Goal: Task Accomplishment & Management: Manage account settings

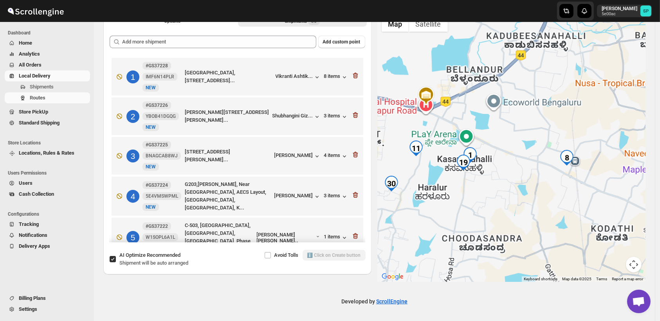
scroll to position [53, 0]
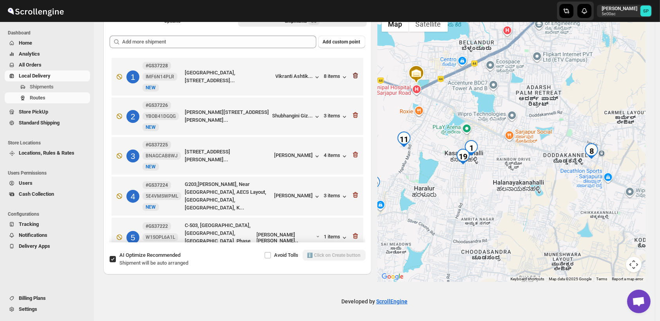
click at [353, 72] on icon "button" at bounding box center [356, 76] width 8 height 8
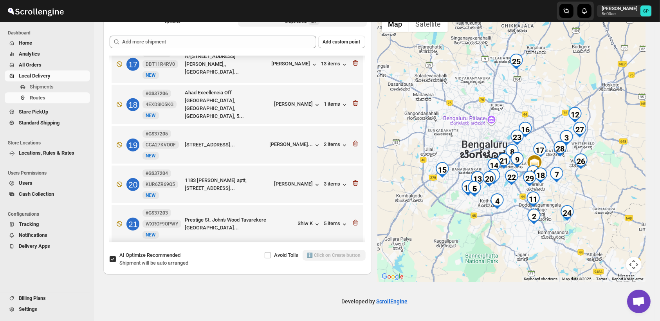
scroll to position [624, 0]
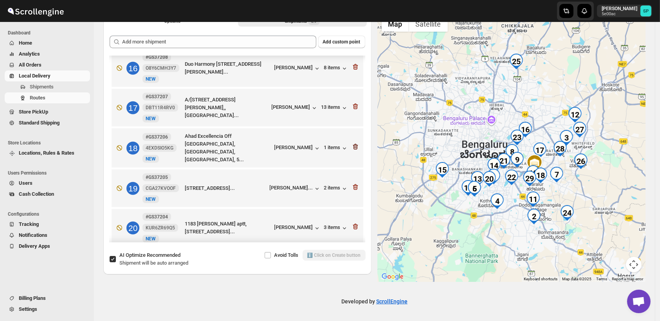
click at [353, 144] on icon "button" at bounding box center [355, 147] width 5 height 6
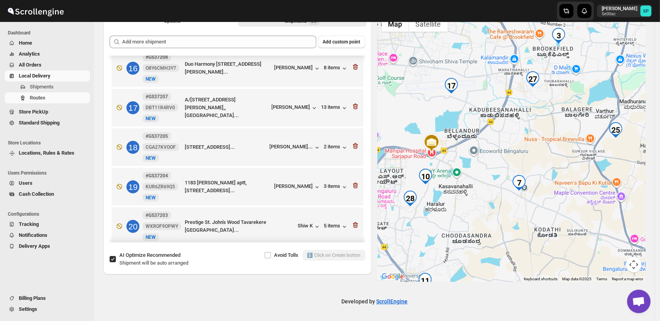
drag, startPoint x: 574, startPoint y: 168, endPoint x: 559, endPoint y: 208, distance: 43.4
click at [559, 208] on div at bounding box center [512, 147] width 268 height 270
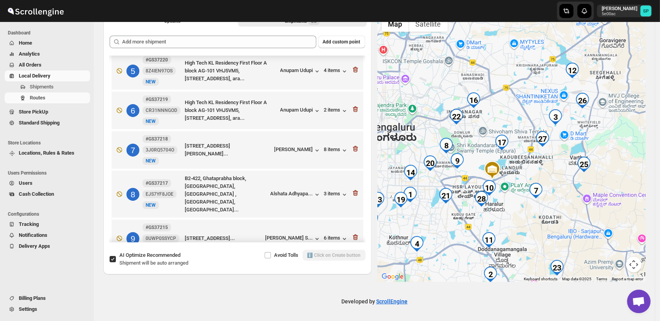
scroll to position [145, 0]
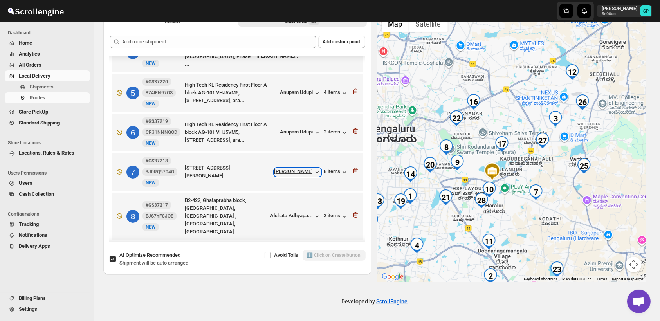
click at [295, 172] on div "Satheesh Muthu" at bounding box center [298, 172] width 47 height 8
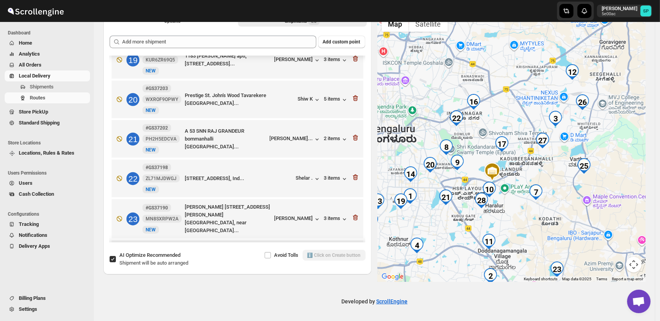
scroll to position [798, 0]
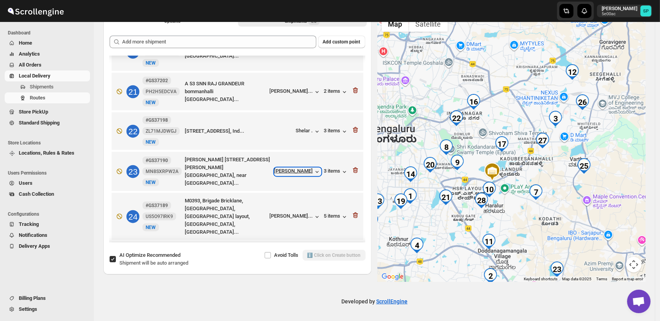
click at [294, 168] on div "Meghana Ghodke" at bounding box center [298, 172] width 47 height 8
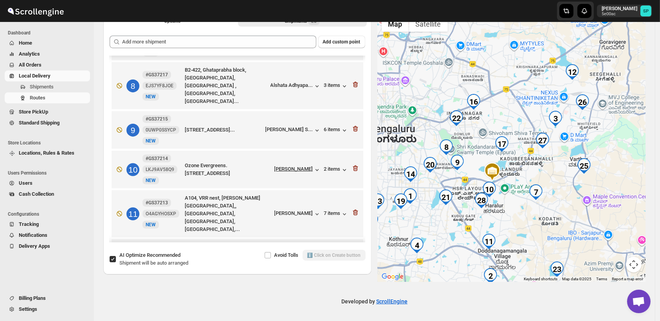
scroll to position [232, 0]
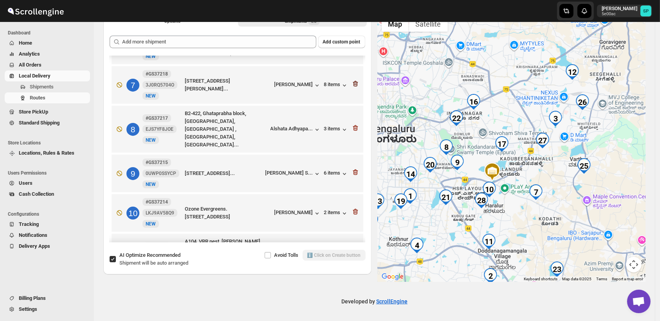
click at [354, 81] on icon "button" at bounding box center [355, 84] width 5 height 6
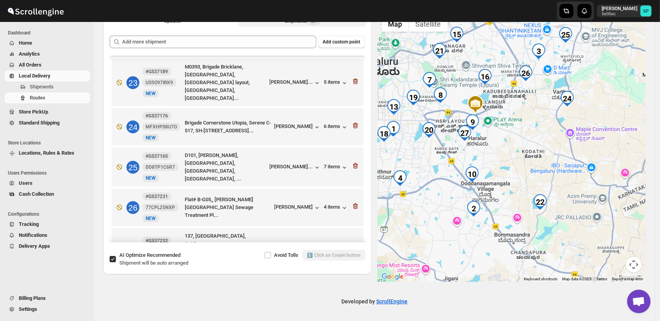
scroll to position [805, 0]
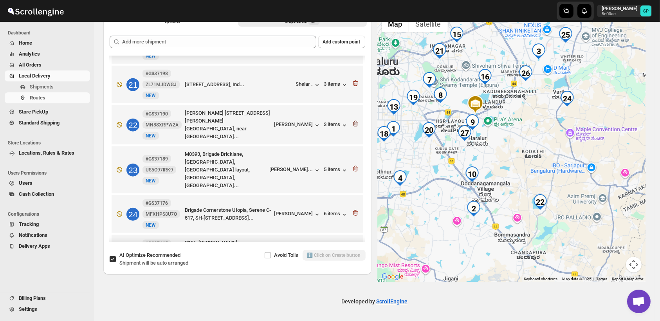
click at [354, 121] on icon "button" at bounding box center [355, 124] width 5 height 6
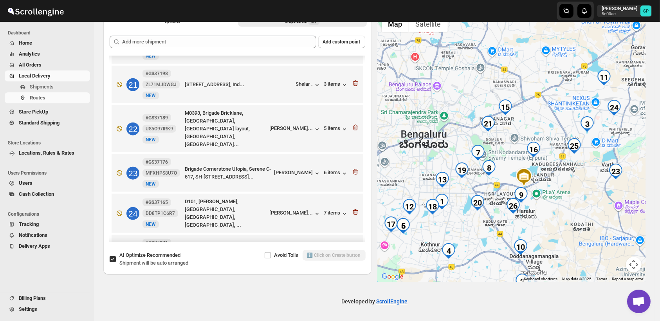
drag, startPoint x: 552, startPoint y: 181, endPoint x: 588, endPoint y: 220, distance: 54.1
click at [588, 220] on div at bounding box center [512, 147] width 268 height 270
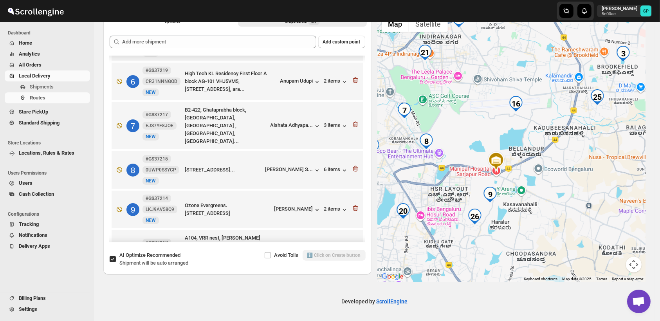
scroll to position [240, 0]
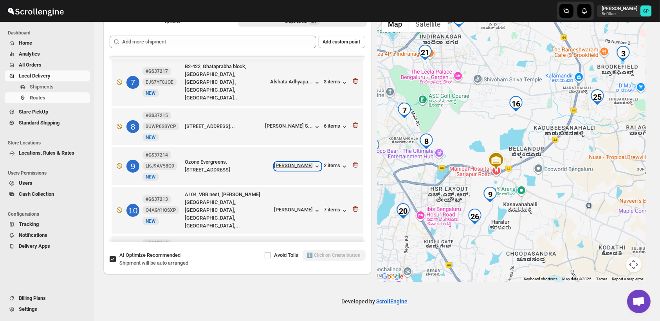
click at [281, 163] on div "Mayuri Gadkari" at bounding box center [298, 167] width 47 height 8
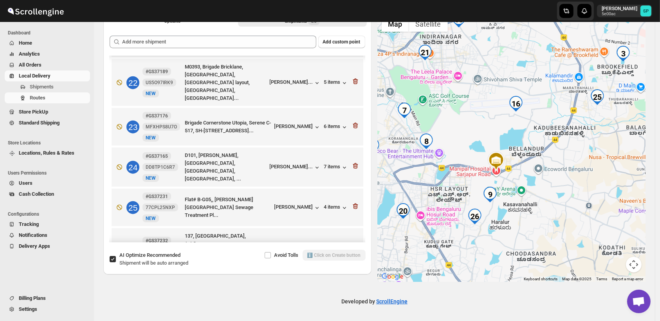
scroll to position [853, 0]
click at [300, 247] on div "Vaishnavi -" at bounding box center [289, 251] width 64 height 8
click at [353, 247] on icon "button" at bounding box center [355, 250] width 5 height 6
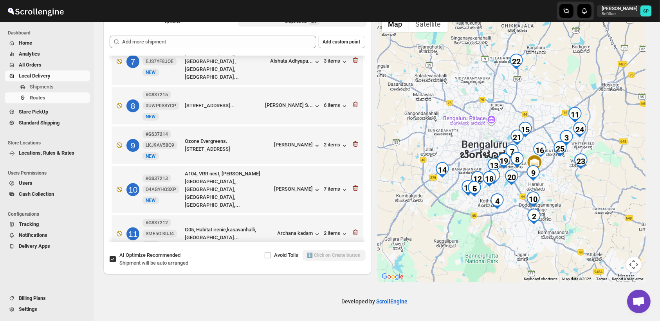
scroll to position [248, 0]
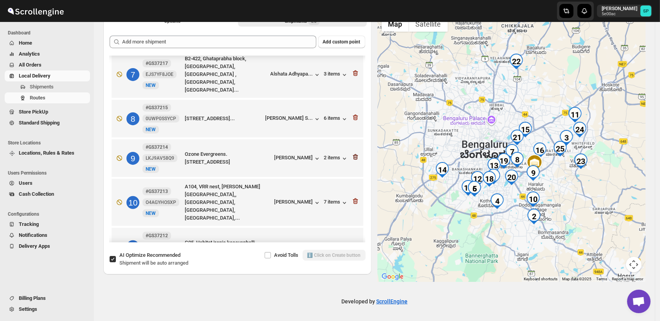
click at [355, 153] on icon "button" at bounding box center [356, 157] width 8 height 8
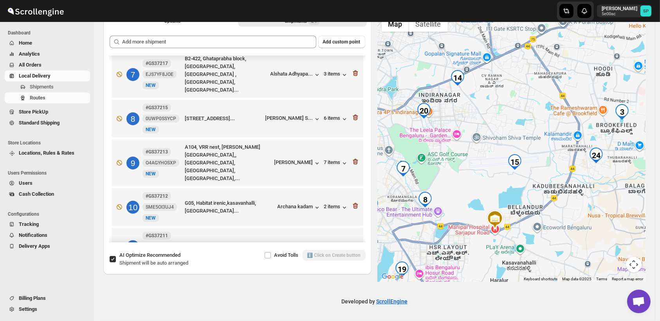
drag, startPoint x: 526, startPoint y: 179, endPoint x: 565, endPoint y: 228, distance: 62.7
click at [565, 228] on div at bounding box center [512, 147] width 268 height 270
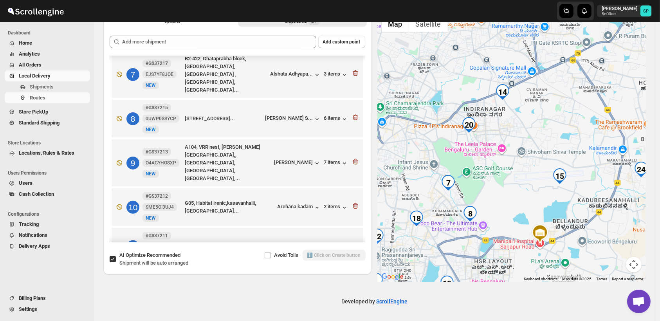
drag, startPoint x: 509, startPoint y: 215, endPoint x: 557, endPoint y: 230, distance: 50.2
click at [557, 230] on div at bounding box center [512, 147] width 268 height 270
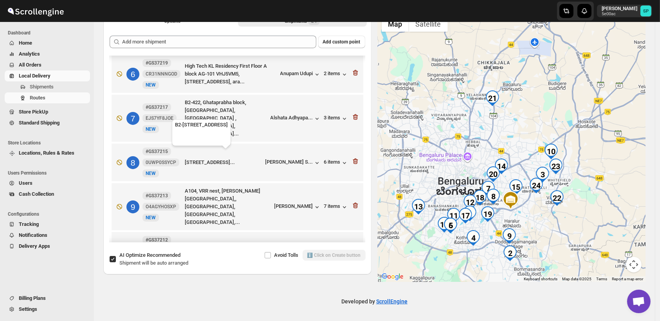
scroll to position [30, 0]
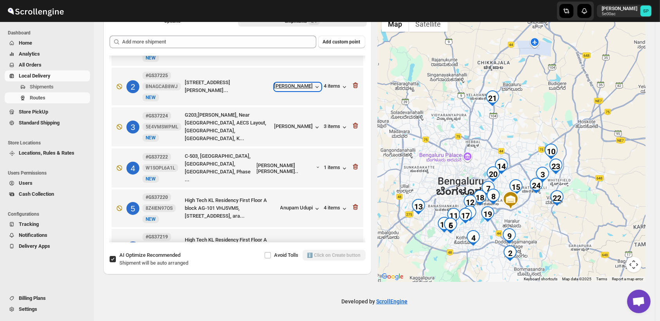
click at [302, 90] on div "Yogita Bhakare" at bounding box center [298, 87] width 47 height 8
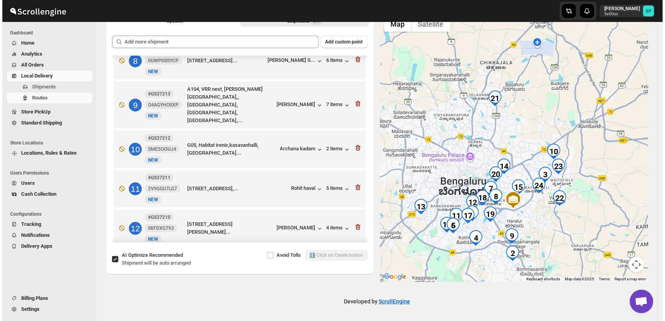
scroll to position [291, 0]
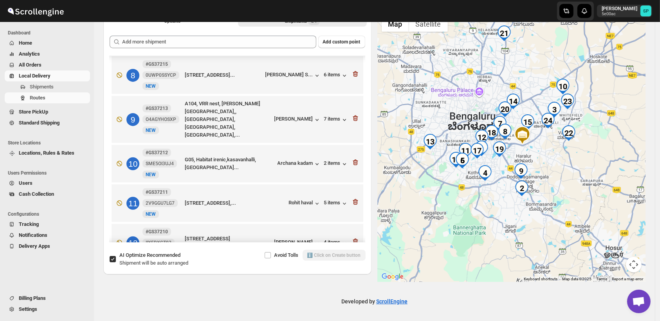
drag, startPoint x: 508, startPoint y: 139, endPoint x: 520, endPoint y: 74, distance: 66.9
click at [520, 74] on div at bounding box center [512, 147] width 268 height 270
click at [353, 160] on icon "button" at bounding box center [355, 163] width 5 height 6
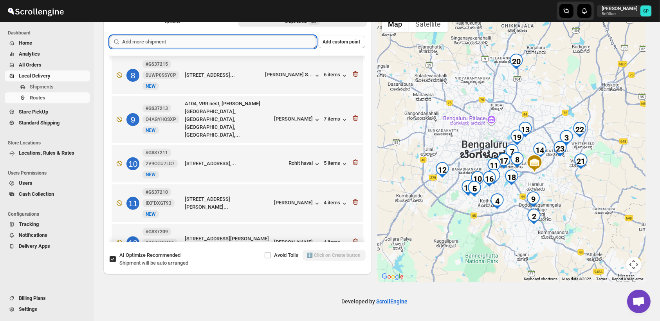
click at [262, 42] on input "text" at bounding box center [219, 42] width 194 height 13
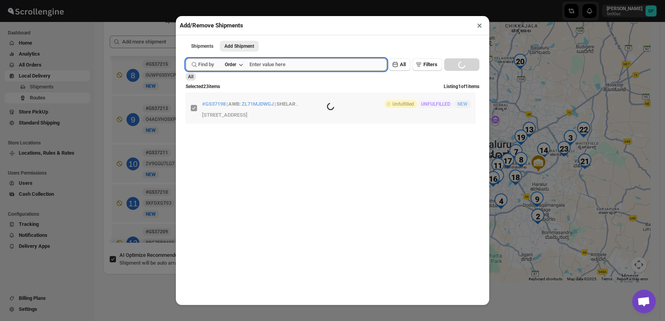
click at [298, 63] on input "text" at bounding box center [319, 64] width 138 height 13
paste input "GS37212"
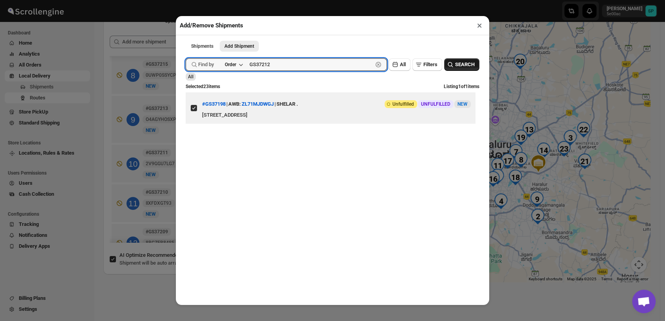
type input "GS37212"
click at [469, 64] on button "SEARCH" at bounding box center [461, 64] width 35 height 13
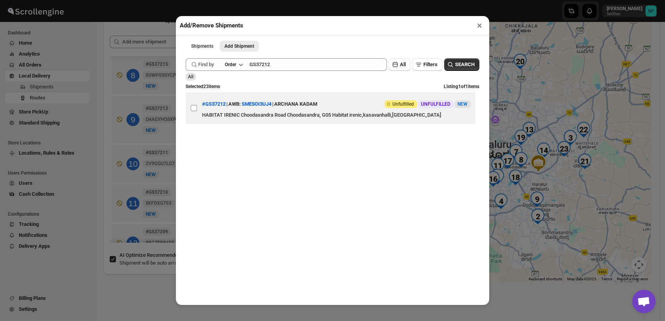
click at [193, 111] on input "View details for 68a7e59efc41024ff29d0150" at bounding box center [194, 108] width 6 height 6
checkbox input "true"
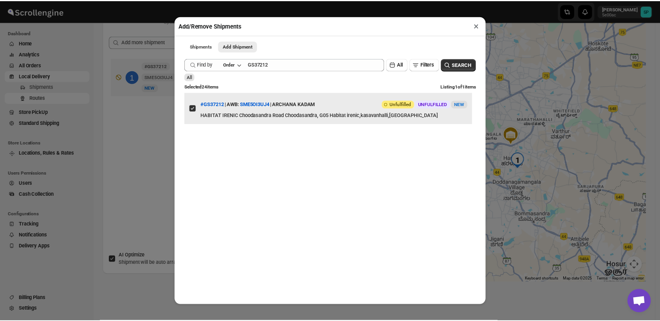
scroll to position [0, 0]
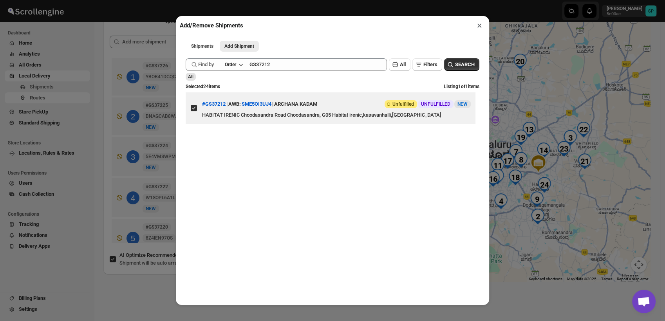
click at [478, 27] on button "×" at bounding box center [479, 25] width 11 height 11
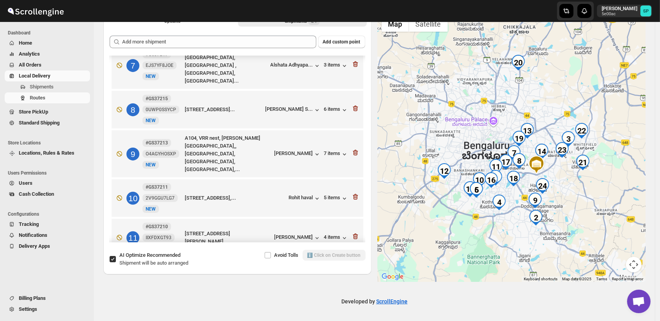
scroll to position [251, 0]
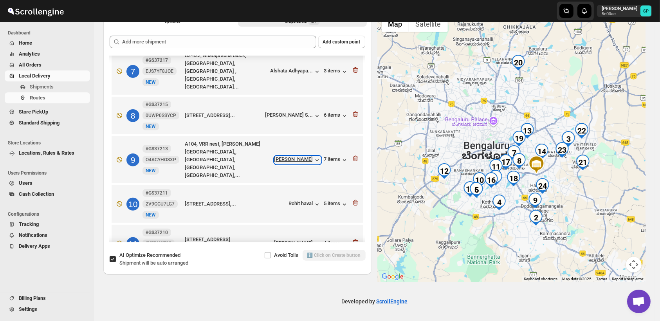
click at [308, 156] on div "RUPAL GOYAL" at bounding box center [298, 160] width 47 height 8
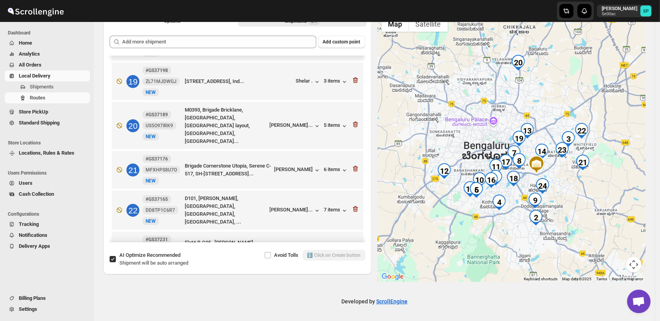
scroll to position [773, 0]
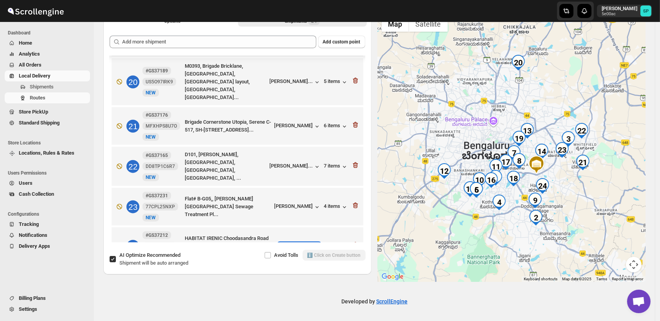
click at [300, 243] on div "Archana kadam" at bounding box center [299, 247] width 43 height 8
click at [353, 241] on icon "button" at bounding box center [356, 245] width 8 height 8
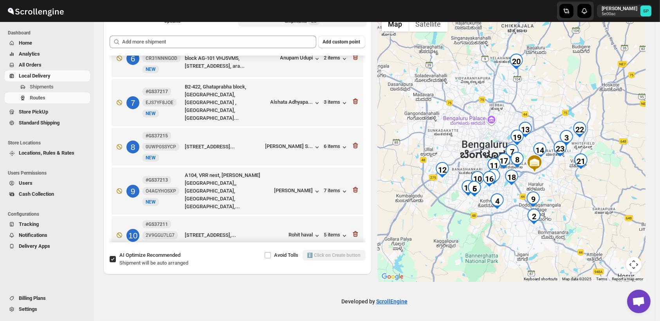
scroll to position [211, 0]
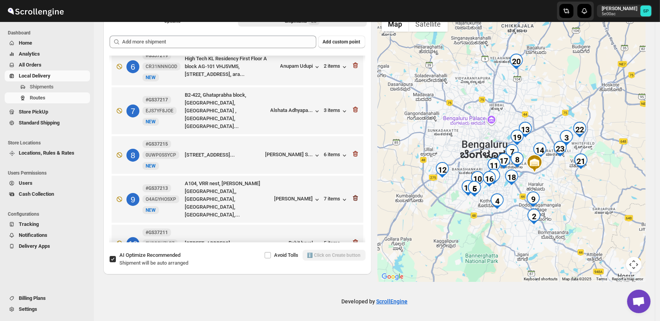
click at [353, 195] on icon "button" at bounding box center [355, 198] width 5 height 6
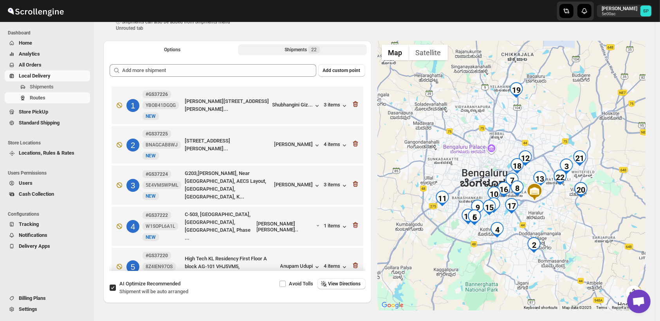
scroll to position [0, 0]
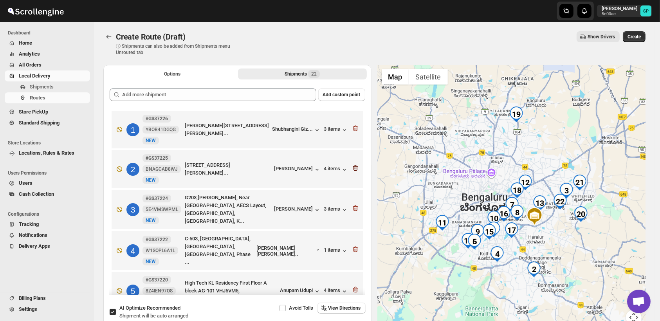
click at [354, 168] on icon "button" at bounding box center [356, 168] width 8 height 8
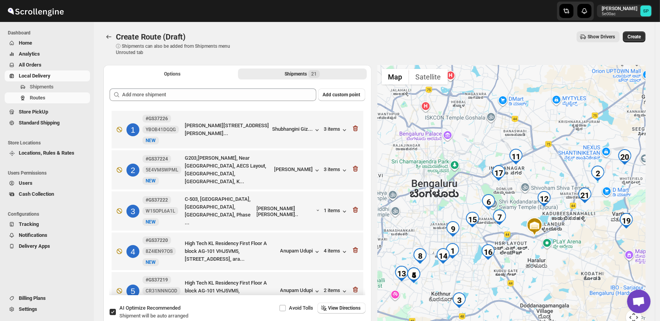
drag, startPoint x: 532, startPoint y: 249, endPoint x: 583, endPoint y: 260, distance: 52.1
click at [583, 260] on div at bounding box center [512, 200] width 268 height 270
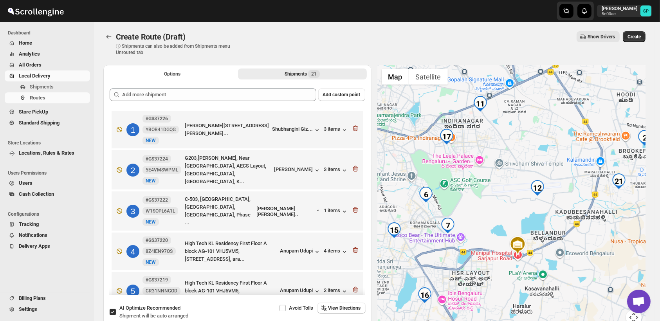
drag, startPoint x: 525, startPoint y: 217, endPoint x: 566, endPoint y: 214, distance: 41.3
click at [566, 214] on div at bounding box center [512, 200] width 268 height 270
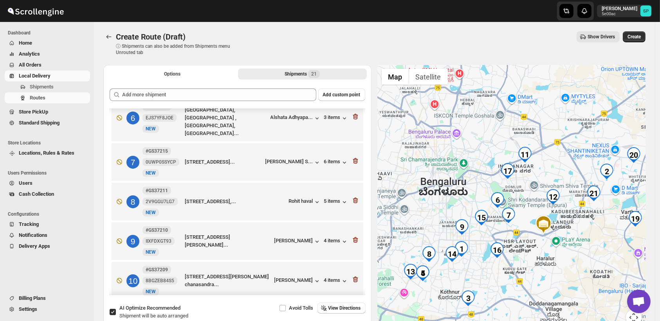
scroll to position [174, 0]
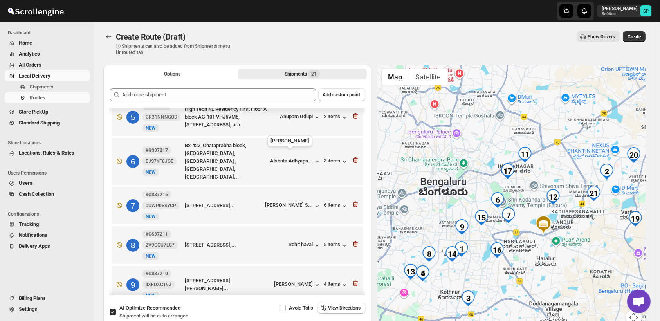
click at [301, 158] on div "Alshata Adhyapa..." at bounding box center [292, 161] width 43 height 6
click at [297, 202] on div "Pritam Pratap S..." at bounding box center [290, 205] width 48 height 6
click at [355, 202] on icon "button" at bounding box center [355, 205] width 5 height 6
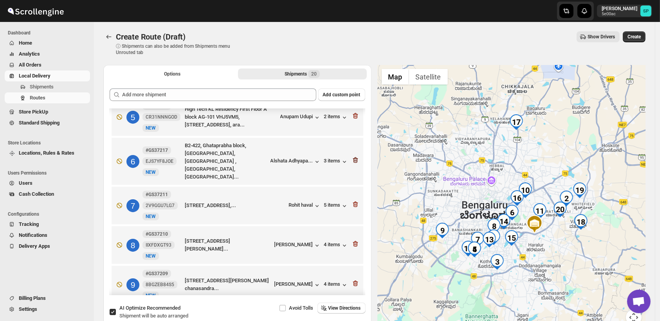
click at [352, 156] on icon "button" at bounding box center [356, 160] width 8 height 8
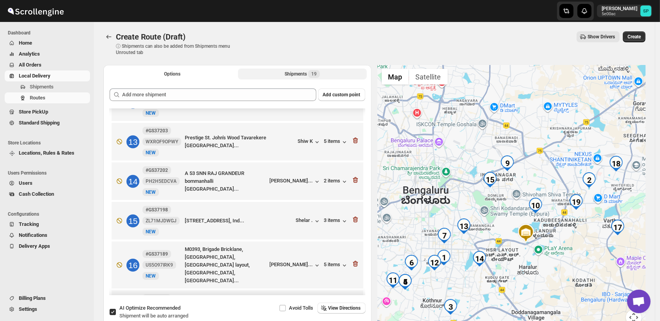
scroll to position [479, 0]
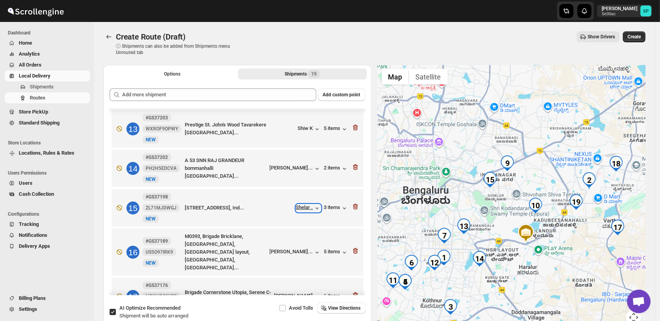
click at [306, 206] on div "Shelar ." at bounding box center [308, 208] width 25 height 8
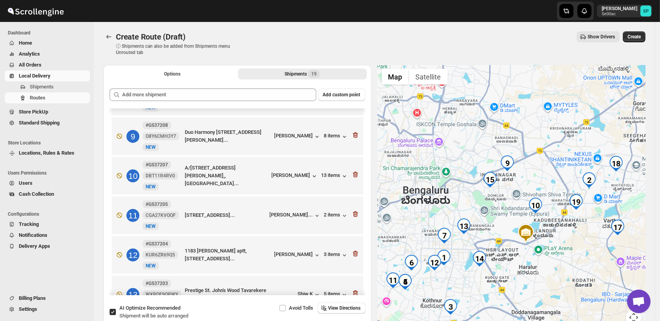
scroll to position [270, 0]
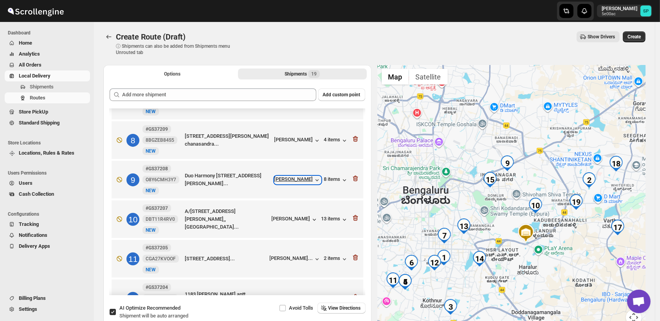
click at [299, 178] on div "Tanuja Kamat" at bounding box center [298, 180] width 47 height 8
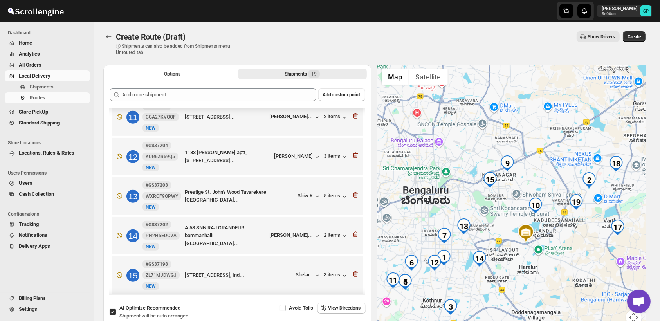
scroll to position [487, 0]
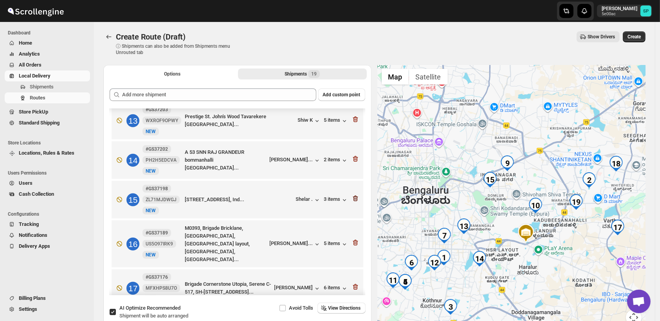
click at [353, 199] on icon "button" at bounding box center [356, 199] width 8 height 8
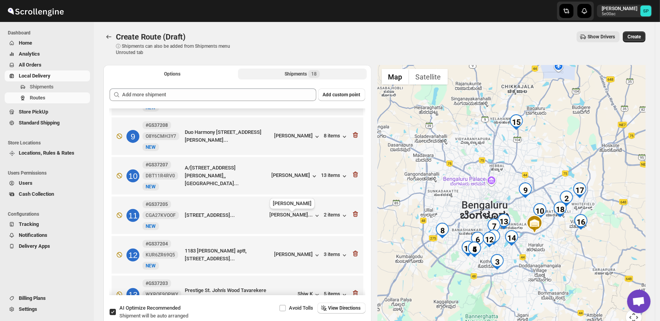
scroll to position [270, 0]
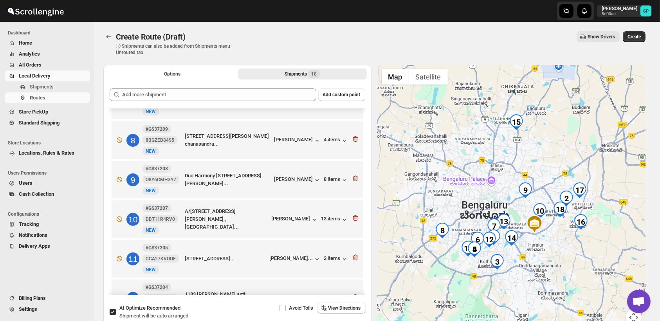
click at [352, 177] on icon "button" at bounding box center [356, 179] width 8 height 8
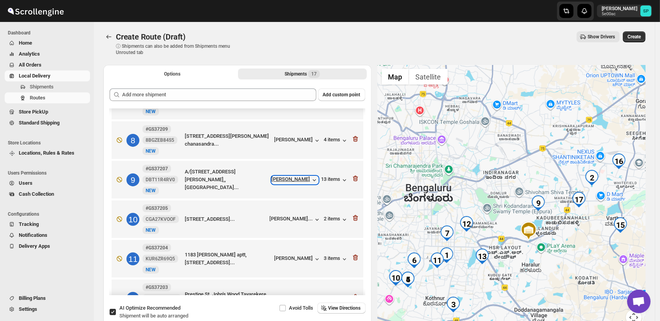
click at [291, 179] on div "Gauri Deshpande" at bounding box center [295, 180] width 47 height 8
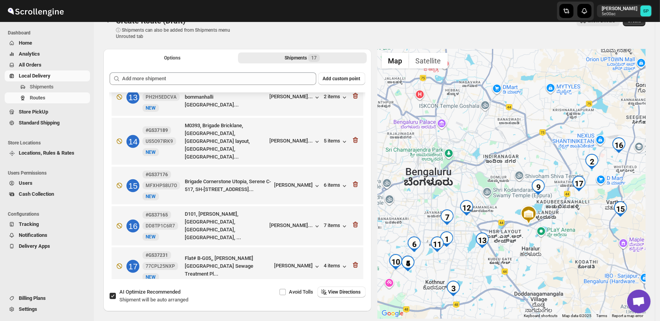
scroll to position [43, 0]
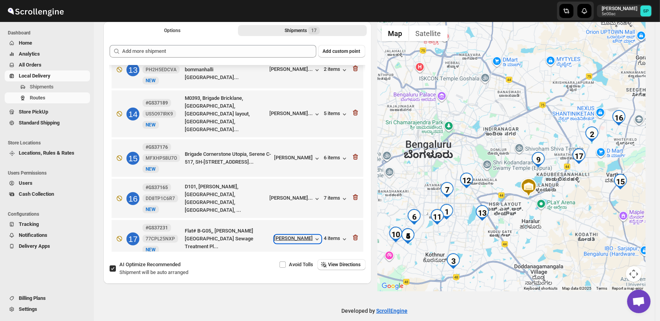
click at [295, 235] on div "Madhur Nagar" at bounding box center [298, 239] width 47 height 8
click at [354, 234] on icon "button" at bounding box center [356, 238] width 8 height 8
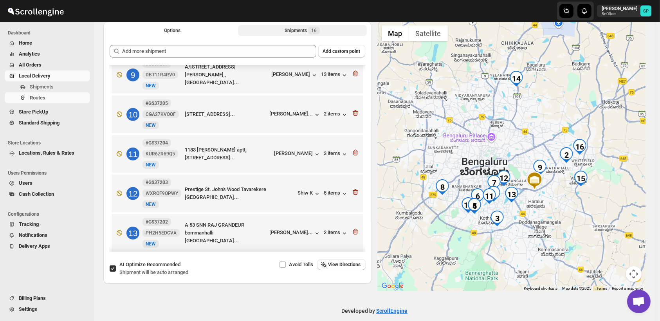
scroll to position [237, 0]
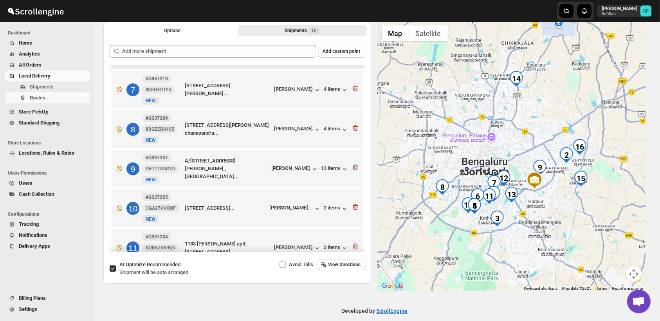
click at [352, 166] on icon "button" at bounding box center [356, 168] width 8 height 8
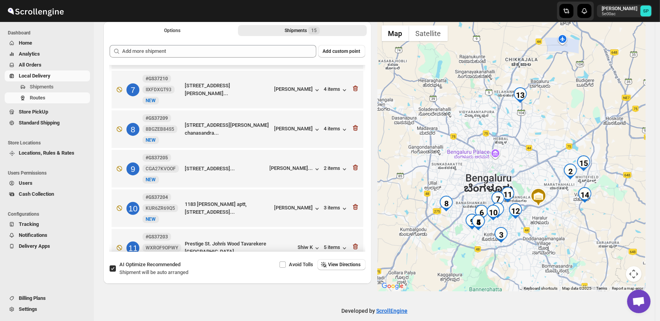
drag, startPoint x: 536, startPoint y: 146, endPoint x: 539, endPoint y: 158, distance: 12.5
click at [539, 158] on div at bounding box center [512, 157] width 268 height 270
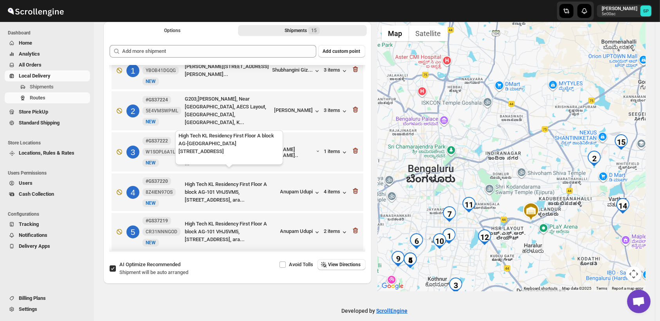
scroll to position [0, 0]
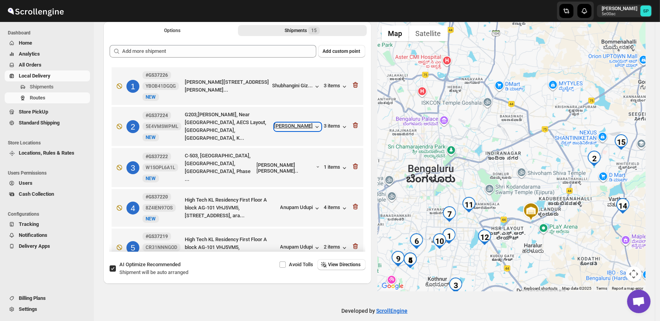
click at [290, 125] on div "sangita patil" at bounding box center [298, 127] width 47 height 8
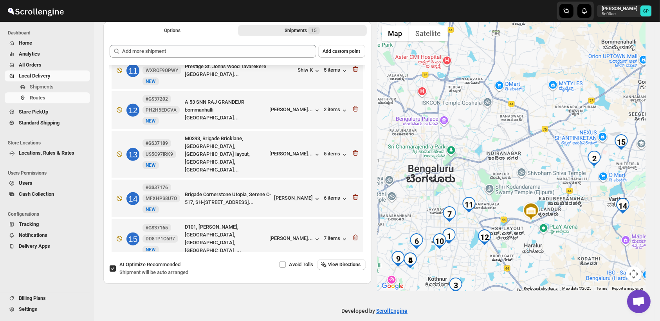
scroll to position [415, 0]
click at [302, 235] on div "Rucha Chiddarwa..." at bounding box center [291, 238] width 43 height 6
click at [353, 233] on icon "button" at bounding box center [356, 237] width 8 height 8
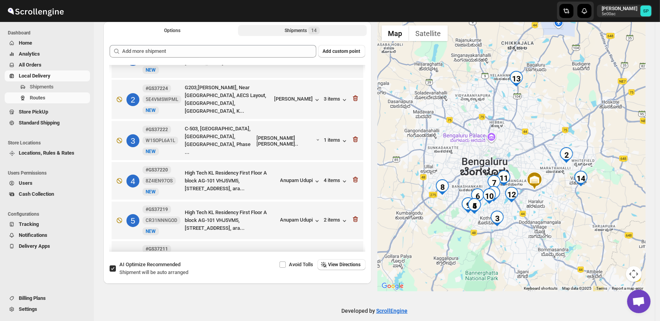
scroll to position [0, 0]
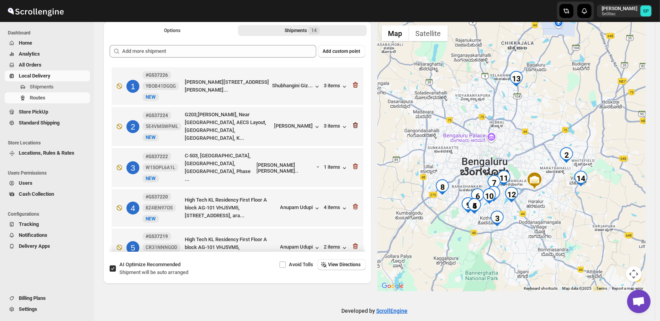
click at [353, 125] on icon "button" at bounding box center [355, 126] width 5 height 6
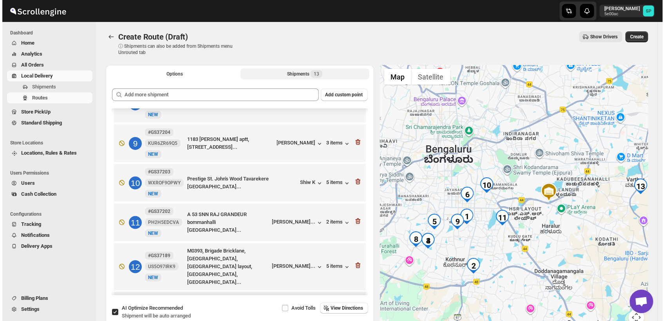
scroll to position [335, 0]
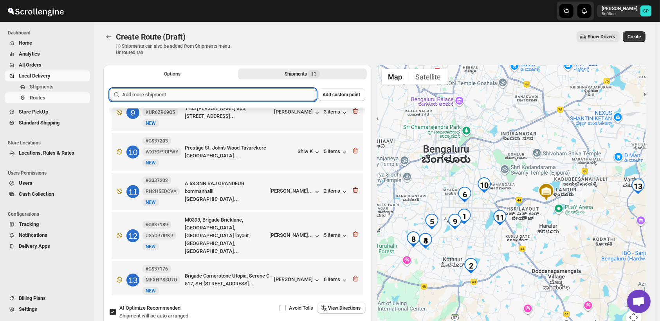
click at [237, 100] on input "text" at bounding box center [219, 95] width 194 height 13
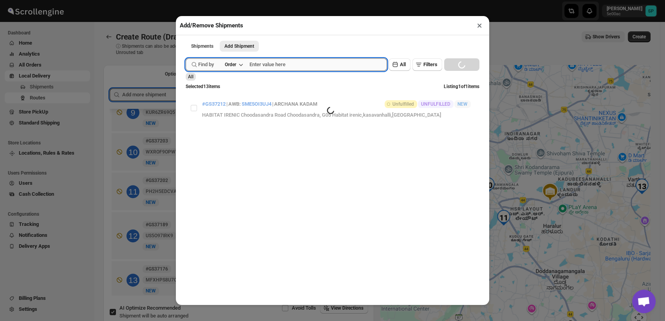
click at [275, 67] on input "text" at bounding box center [319, 64] width 138 height 13
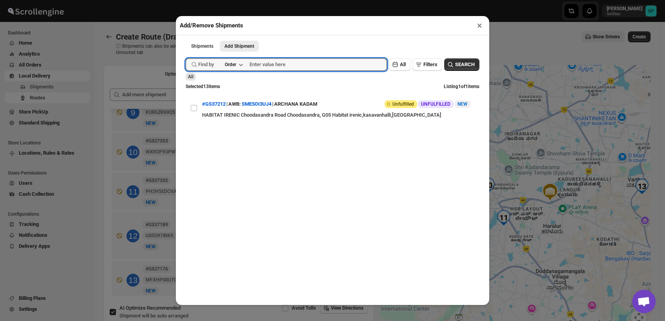
paste input "GS37260"
type input "GS37260"
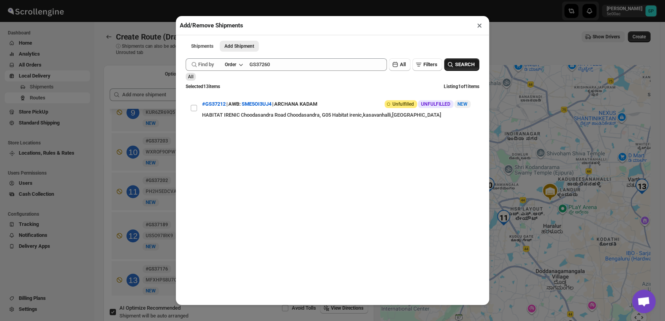
click at [447, 63] on icon "button" at bounding box center [451, 65] width 8 height 8
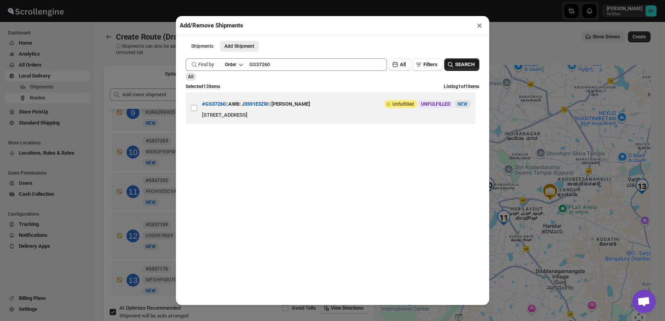
drag, startPoint x: 195, startPoint y: 109, endPoint x: 208, endPoint y: 109, distance: 13.7
click at [195, 109] on input "View details for 68a9781afc41024ff29d18a3" at bounding box center [194, 108] width 6 height 6
checkbox input "true"
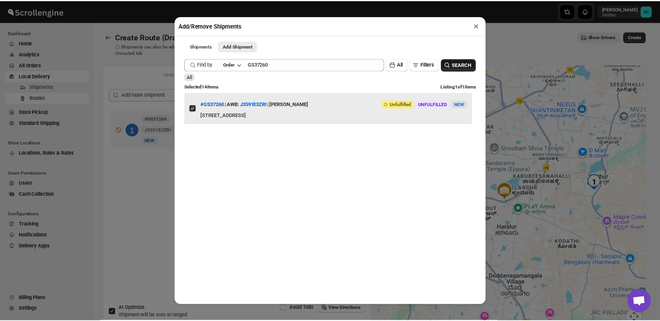
scroll to position [0, 0]
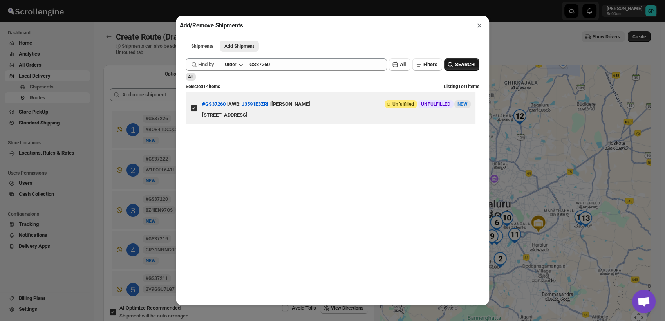
click at [480, 26] on button "×" at bounding box center [479, 25] width 11 height 11
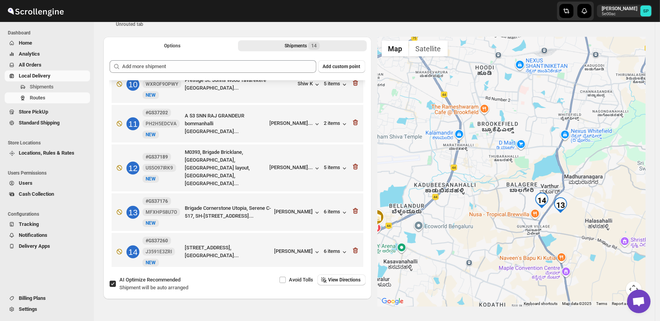
scroll to position [53, 0]
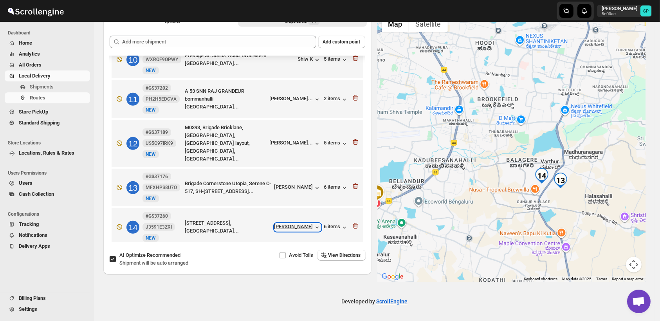
click at [300, 224] on div "Aparna Patil" at bounding box center [298, 228] width 47 height 8
click at [295, 184] on div "Manasi bhagwat" at bounding box center [298, 188] width 47 height 8
click at [353, 184] on icon "button" at bounding box center [355, 187] width 5 height 6
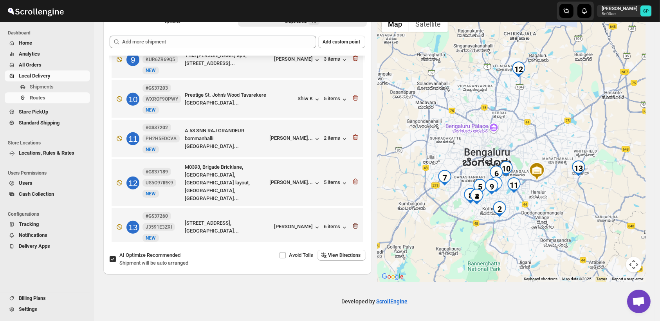
click at [353, 223] on icon "button" at bounding box center [355, 226] width 5 height 6
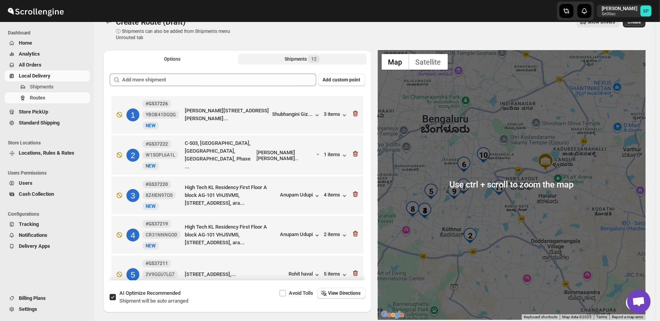
scroll to position [9, 0]
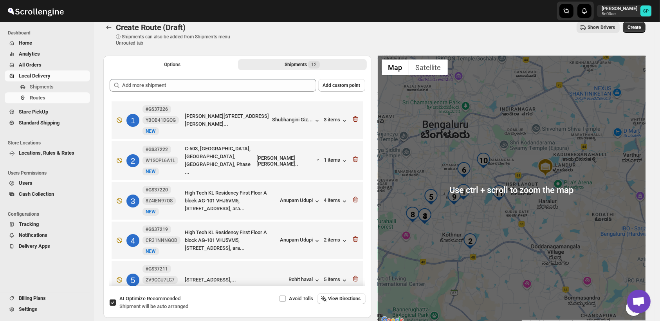
click at [170, 70] on div "Options Shipments 12 More views Options Shipments 12 More views" at bounding box center [237, 64] width 268 height 17
click at [172, 67] on span "Options" at bounding box center [172, 65] width 16 height 6
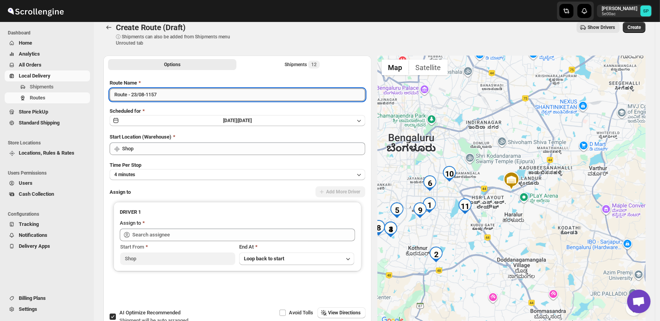
click at [185, 98] on input "Route - 23/08-1157" at bounding box center [238, 95] width 256 height 13
type input "Imzman"
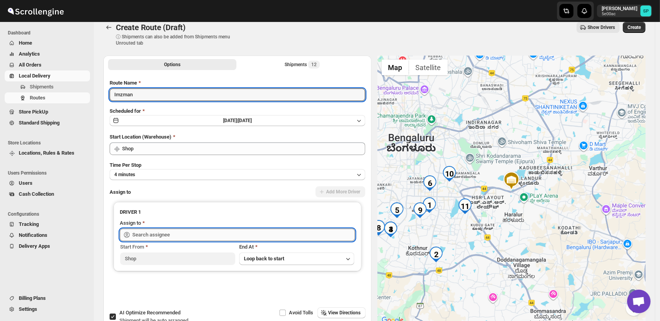
click at [170, 236] on input "text" at bounding box center [243, 235] width 223 height 13
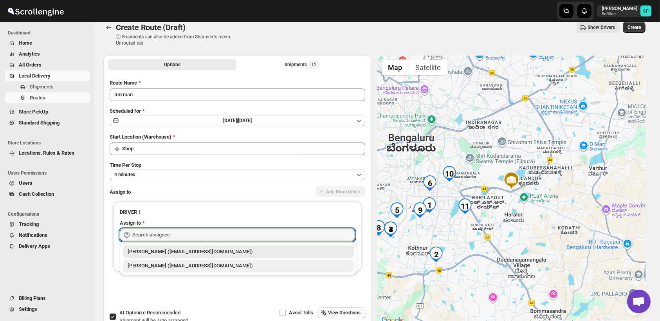
click at [165, 265] on div "[PERSON_NAME] ([EMAIL_ADDRESS][DOMAIN_NAME])" at bounding box center [239, 266] width 222 height 8
type input "[PERSON_NAME] ([EMAIL_ADDRESS][DOMAIN_NAME])"
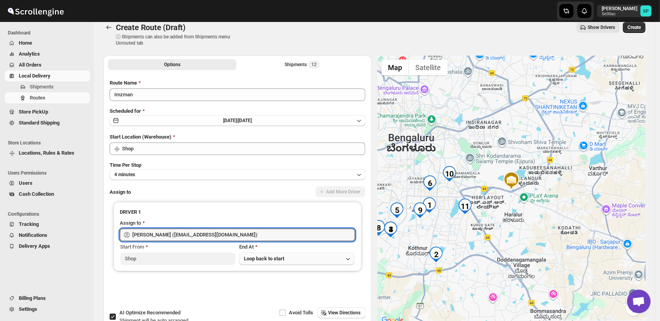
click at [271, 261] on span "Loop back to start" at bounding box center [264, 259] width 40 height 6
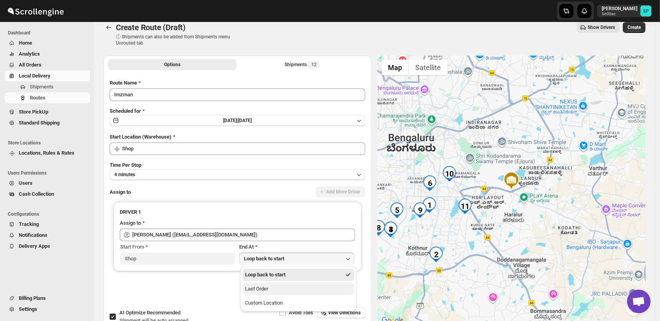
click at [268, 288] on div "Last Order" at bounding box center [256, 289] width 23 height 8
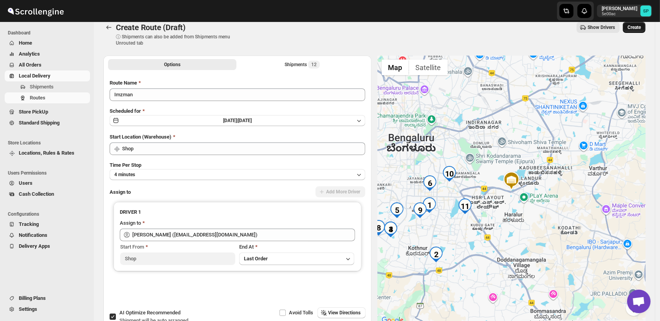
click at [642, 31] on button "Create" at bounding box center [634, 27] width 23 height 11
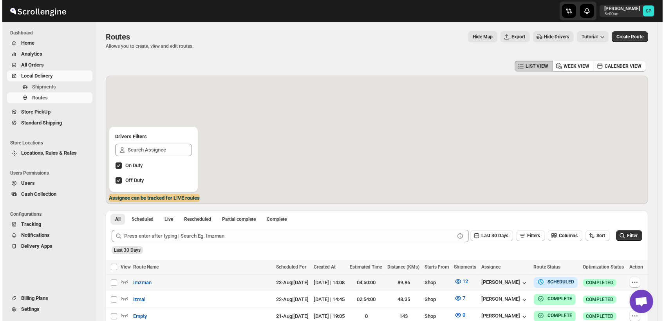
scroll to position [87, 0]
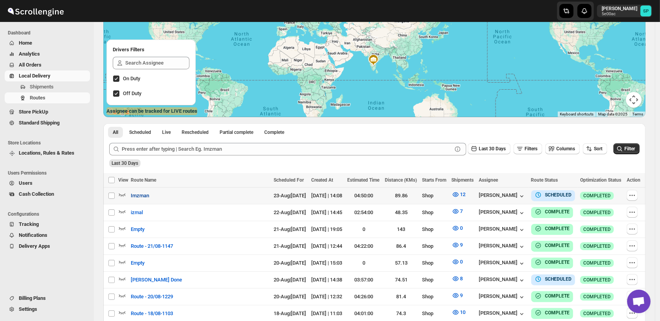
click at [148, 195] on span "Imzman" at bounding box center [140, 196] width 18 height 8
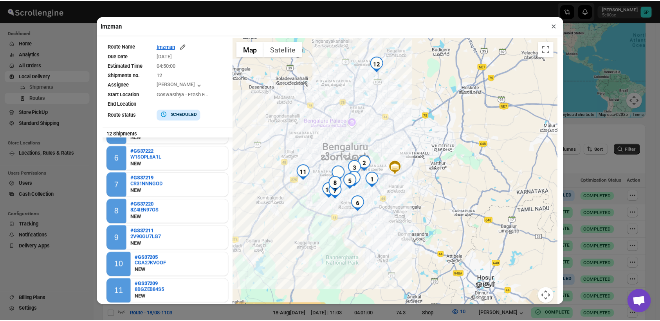
scroll to position [37, 0]
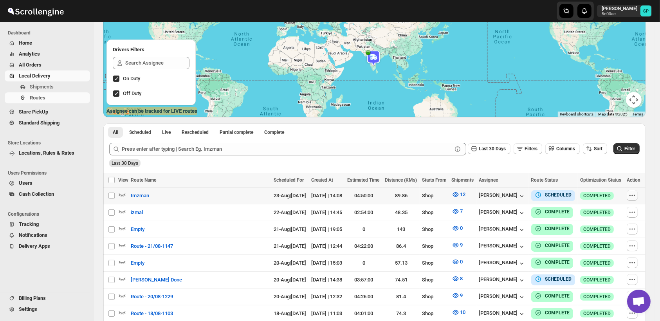
click at [638, 198] on button "button" at bounding box center [632, 195] width 11 height 11
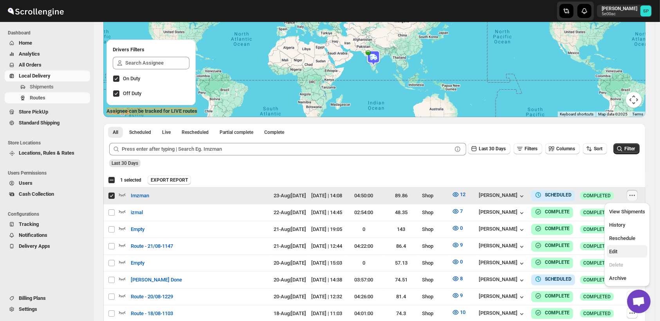
click at [615, 255] on button "Edit" at bounding box center [627, 251] width 41 height 13
checkbox input "false"
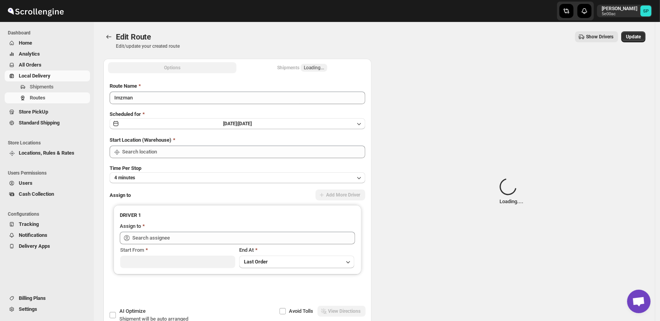
type input "Imzman"
type input "Shop"
type input "[PERSON_NAME] ([EMAIL_ADDRESS][DOMAIN_NAME])"
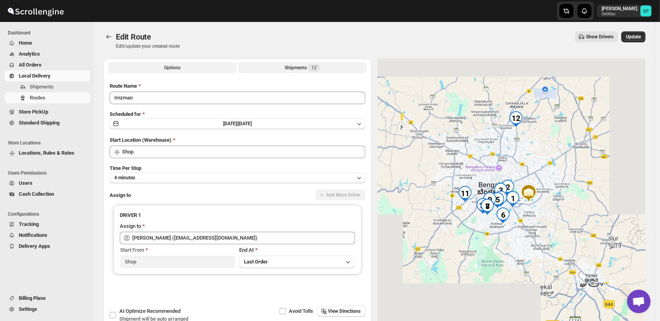
click at [296, 67] on div "Shipments 12" at bounding box center [302, 68] width 35 height 8
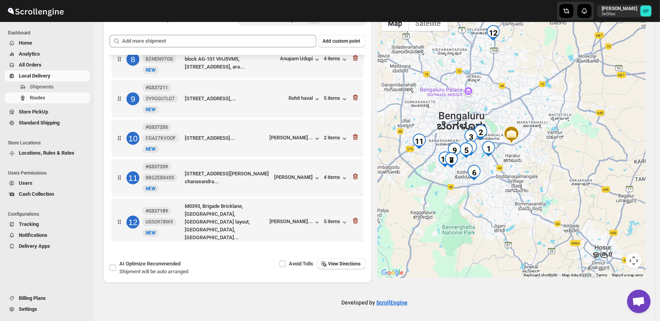
scroll to position [49, 0]
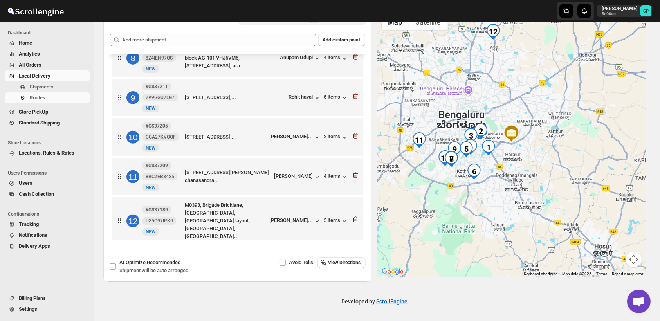
click at [355, 217] on icon "button" at bounding box center [356, 220] width 8 height 8
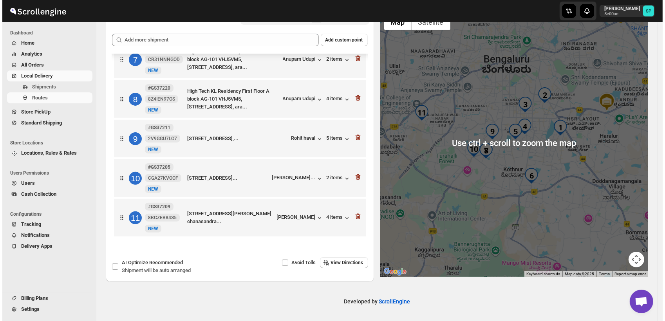
scroll to position [0, 0]
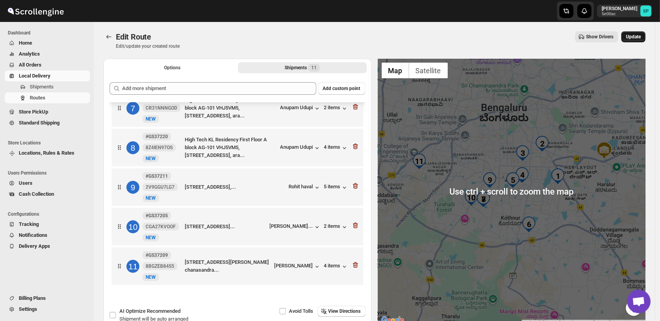
click at [639, 34] on span "Update" at bounding box center [633, 37] width 15 height 6
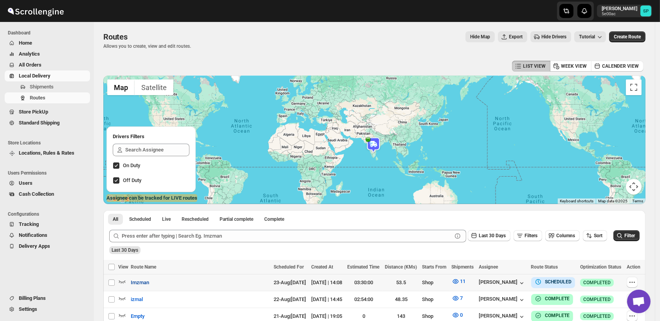
click at [139, 283] on span "Imzman" at bounding box center [140, 283] width 18 height 8
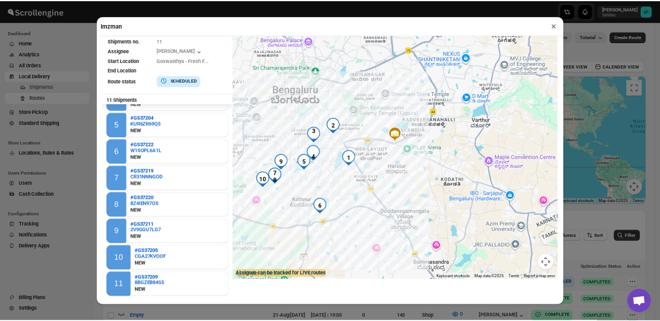
scroll to position [37, 0]
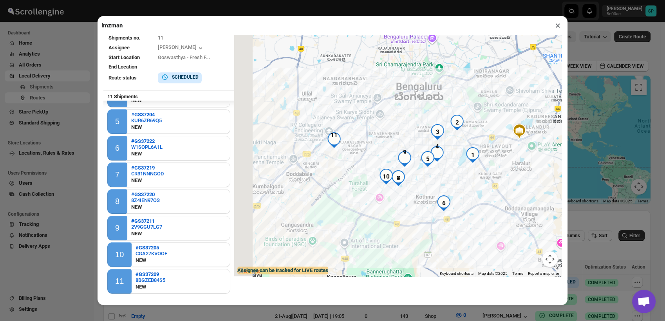
drag, startPoint x: 319, startPoint y: 205, endPoint x: 433, endPoint y: 205, distance: 113.6
click at [436, 205] on img "6" at bounding box center [444, 203] width 16 height 16
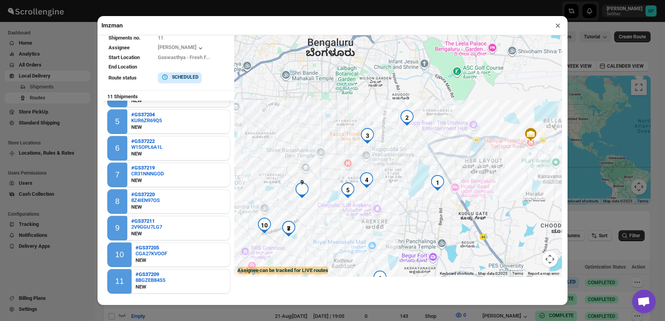
drag, startPoint x: 338, startPoint y: 203, endPoint x: 473, endPoint y: 207, distance: 135.2
click at [473, 207] on div at bounding box center [398, 138] width 328 height 276
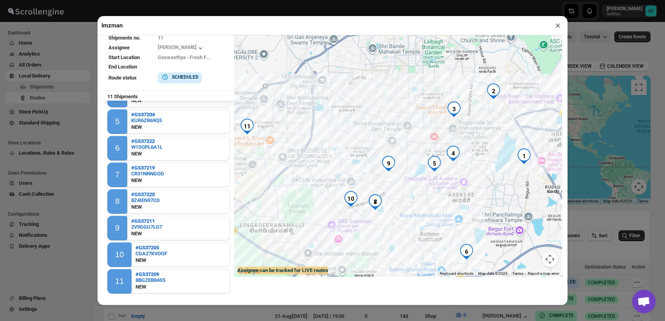
drag, startPoint x: 288, startPoint y: 219, endPoint x: 376, endPoint y: 192, distance: 91.8
click at [376, 192] on div at bounding box center [398, 138] width 328 height 276
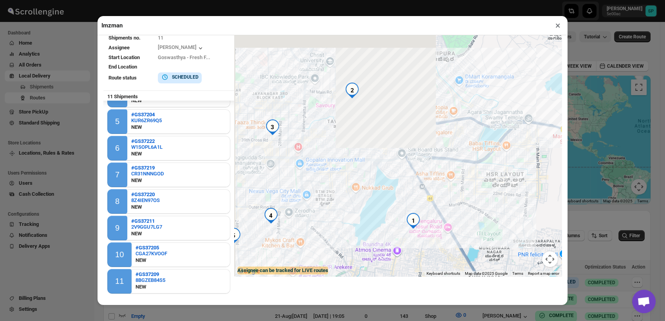
drag, startPoint x: 315, startPoint y: 208, endPoint x: 400, endPoint y: 208, distance: 84.2
click at [519, 203] on div at bounding box center [398, 138] width 328 height 276
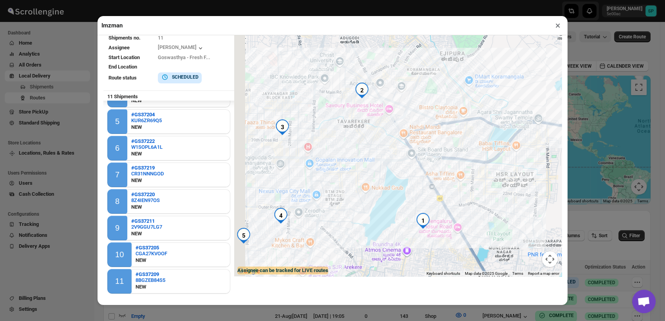
drag, startPoint x: 380, startPoint y: 203, endPoint x: 472, endPoint y: 207, distance: 92.1
click at [505, 206] on div at bounding box center [398, 138] width 328 height 276
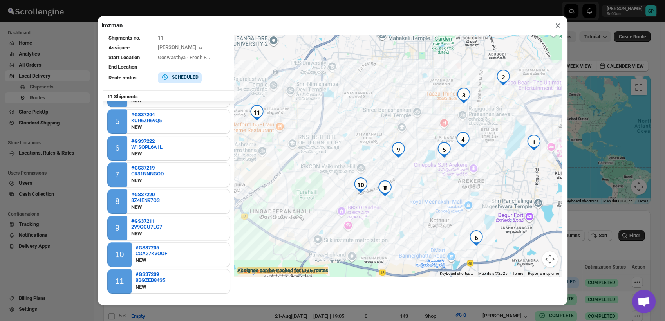
drag, startPoint x: 370, startPoint y: 202, endPoint x: 423, endPoint y: 143, distance: 79.3
click at [423, 143] on div at bounding box center [398, 138] width 328 height 276
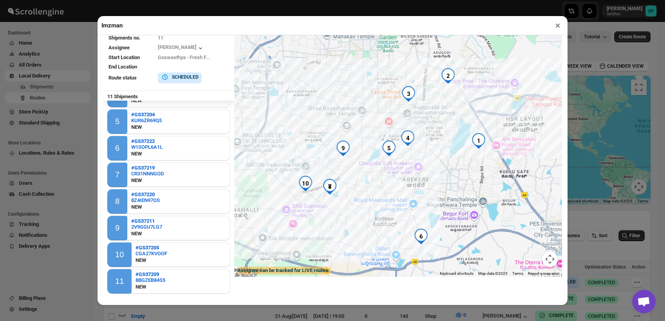
drag, startPoint x: 445, startPoint y: 196, endPoint x: 389, endPoint y: 194, distance: 56.0
click at [389, 194] on div at bounding box center [398, 138] width 328 height 276
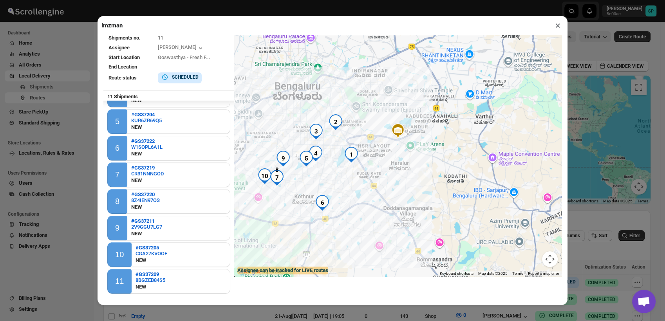
click at [557, 26] on button "×" at bounding box center [557, 25] width 11 height 11
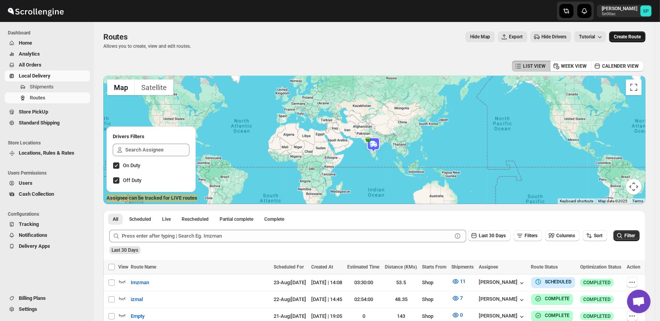
click at [633, 39] on span "Create Route" at bounding box center [627, 37] width 27 height 6
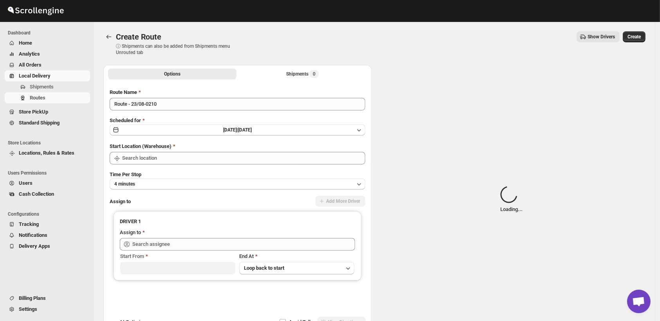
type input "Shop"
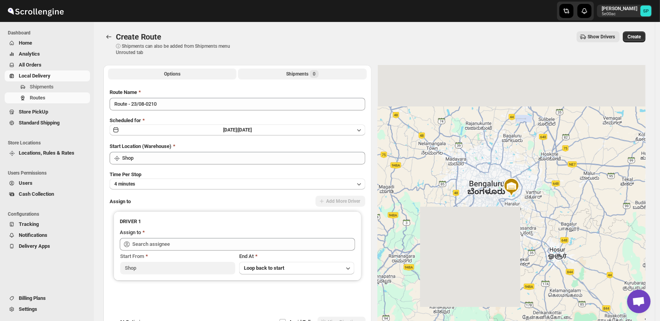
click at [292, 77] on div "Shipments 0" at bounding box center [302, 74] width 33 height 8
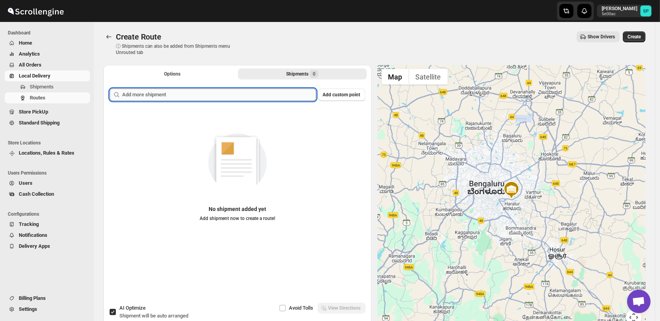
click at [235, 93] on input "text" at bounding box center [219, 95] width 194 height 13
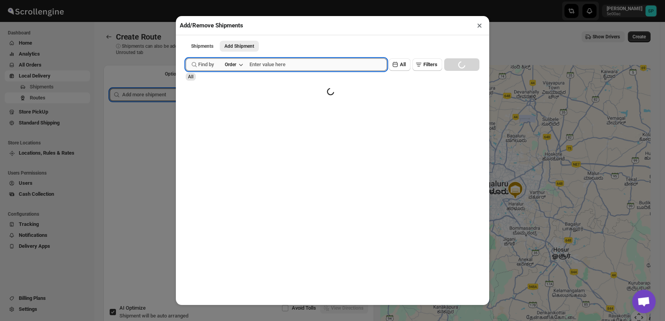
click at [277, 68] on input "text" at bounding box center [319, 64] width 138 height 13
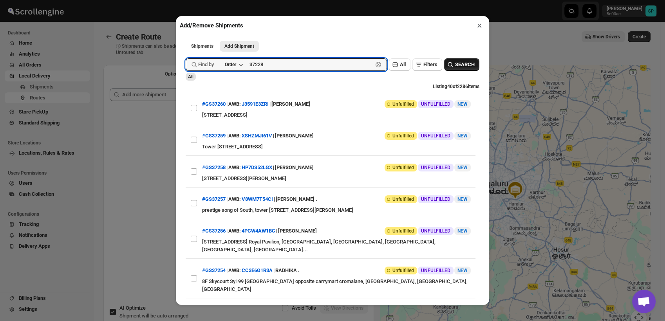
type input "37228"
click at [461, 67] on span "SEARCH" at bounding box center [465, 65] width 20 height 8
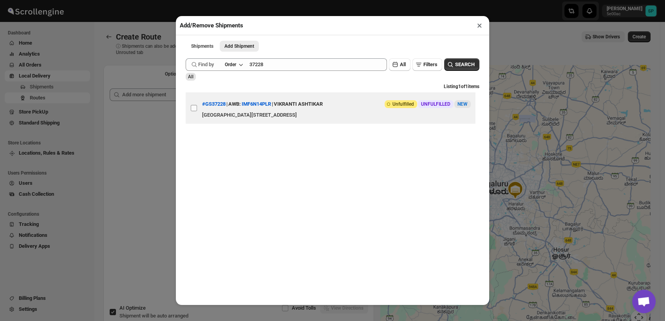
click at [197, 111] on input "View details for 68a863ddfc41024ff29d085d" at bounding box center [194, 108] width 6 height 6
checkbox input "true"
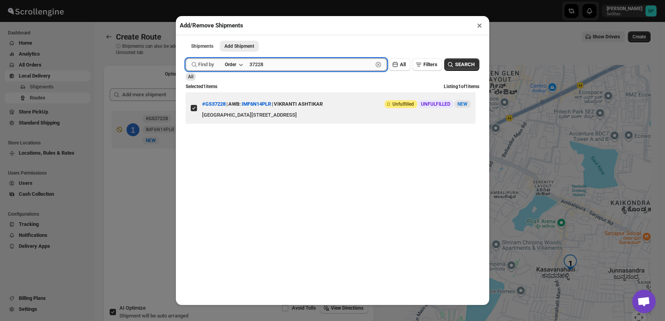
click at [284, 68] on input "37228" at bounding box center [311, 64] width 123 height 13
type input "37206"
click at [460, 67] on span "SEARCH" at bounding box center [465, 65] width 20 height 8
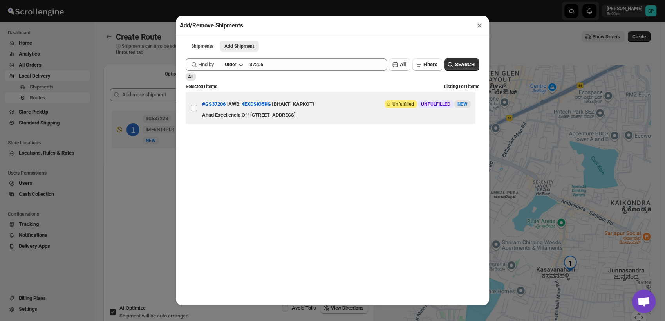
click at [193, 109] on input "View details for 68a7c99cfc41024ff29d001c" at bounding box center [194, 108] width 6 height 6
checkbox input "true"
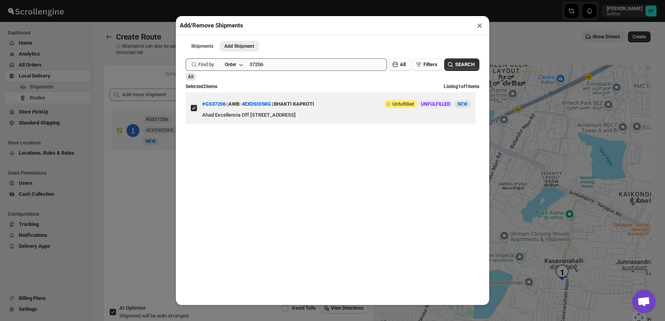
click at [279, 67] on input "37206" at bounding box center [319, 64] width 138 height 13
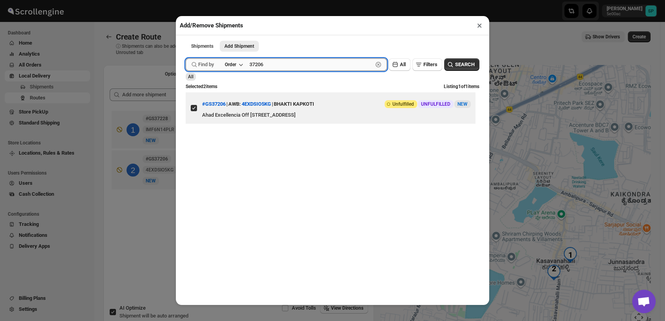
click at [279, 67] on input "37206" at bounding box center [311, 64] width 123 height 13
type input "37218"
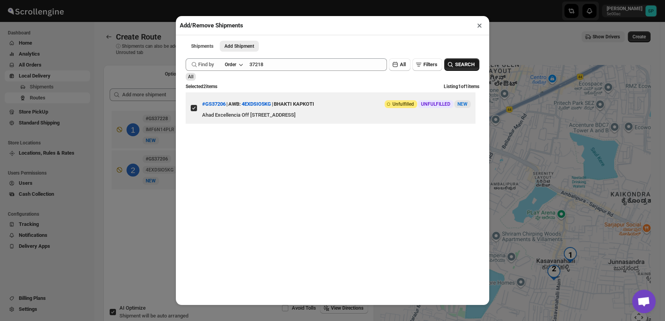
click at [455, 64] on span "SEARCH" at bounding box center [465, 65] width 20 height 8
click at [191, 111] on input "View details for 68a818e6fc41024ff29d03e3" at bounding box center [194, 108] width 6 height 6
checkbox input "true"
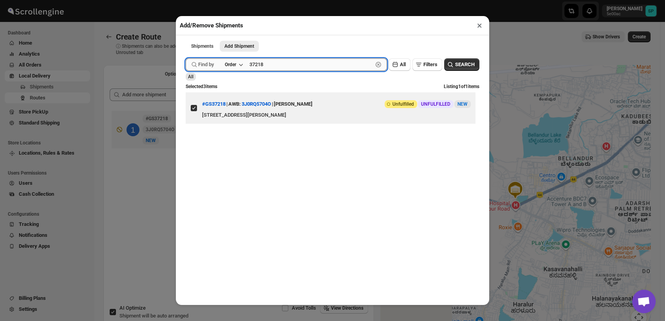
click at [284, 68] on input "37218" at bounding box center [311, 64] width 123 height 13
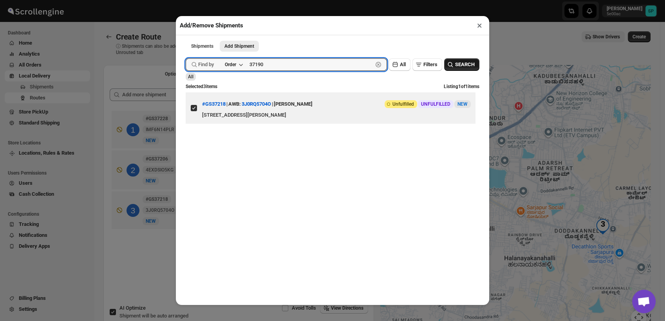
type input "37190"
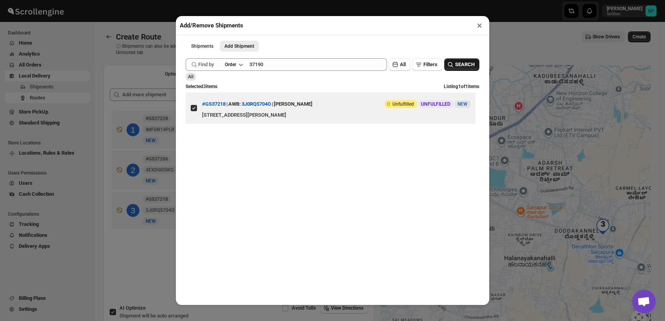
click at [455, 65] on span "SEARCH" at bounding box center [465, 65] width 20 height 8
click at [194, 111] on input "View details for 68a6f87cfc41024ff29cf1b6" at bounding box center [194, 108] width 6 height 6
checkbox input "true"
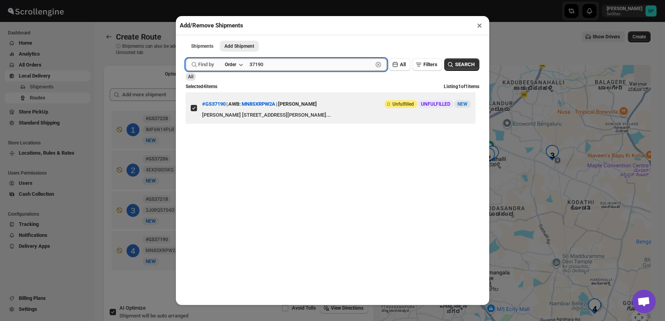
click at [282, 68] on input "37190" at bounding box center [311, 64] width 123 height 13
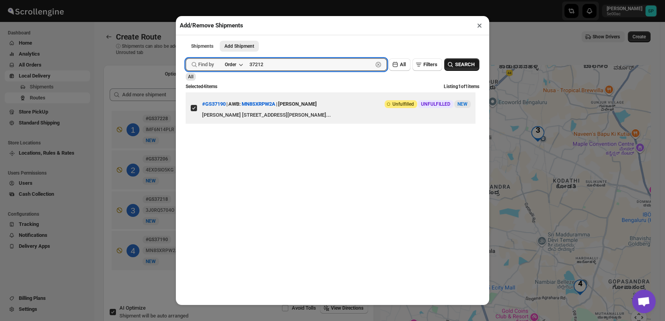
type input "37212"
click at [467, 66] on span "SEARCH" at bounding box center [465, 65] width 20 height 8
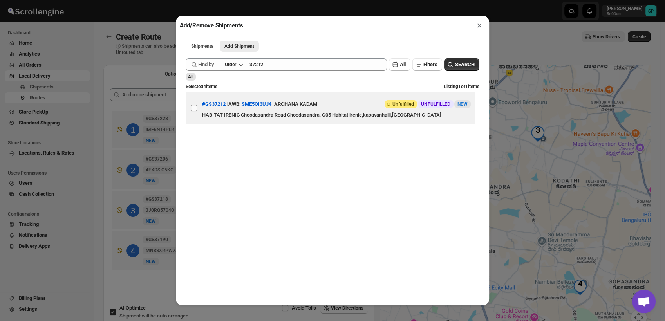
click at [197, 111] on input "View details for 68a7e59efc41024ff29d0150" at bounding box center [194, 108] width 6 height 6
checkbox input "true"
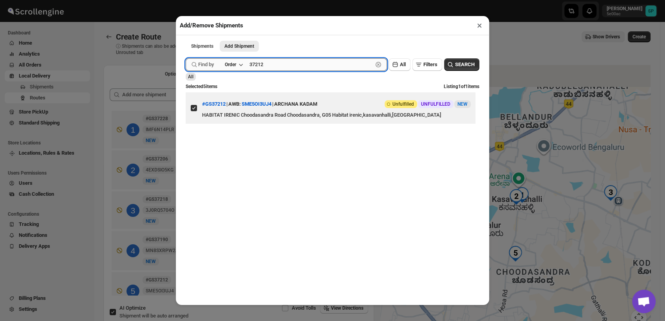
click at [278, 67] on input "37212" at bounding box center [311, 64] width 123 height 13
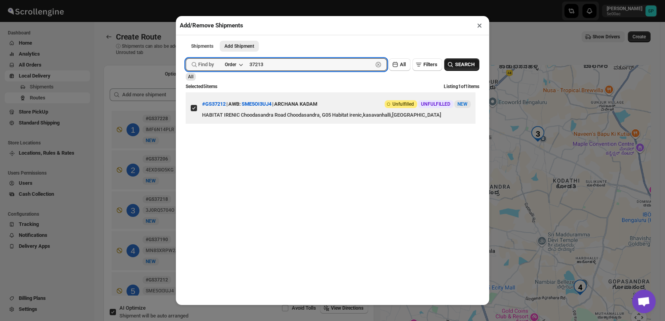
type input "37213"
click at [458, 63] on span "SEARCH" at bounding box center [465, 65] width 20 height 8
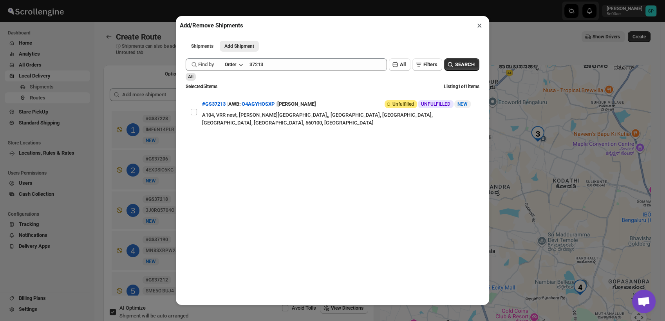
click at [194, 110] on input "View details for 68a7e6e8fc41024ff29d0159" at bounding box center [194, 112] width 6 height 6
checkbox input "true"
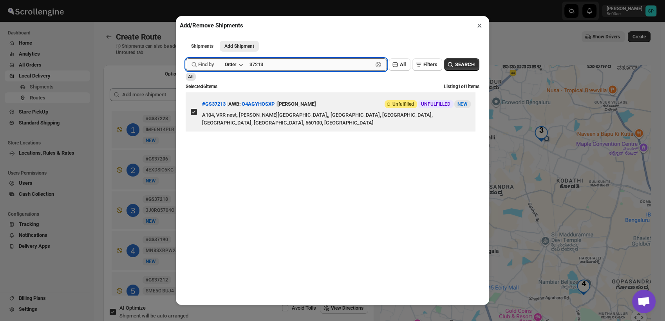
click at [301, 71] on input "37213" at bounding box center [311, 64] width 123 height 13
click at [448, 66] on icon "button" at bounding box center [450, 64] width 5 height 5
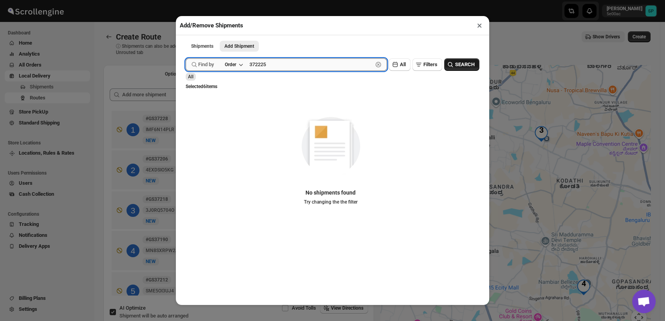
click at [261, 67] on input "372225" at bounding box center [311, 64] width 123 height 13
type input "37225"
click at [458, 63] on span "SEARCH" at bounding box center [465, 65] width 20 height 8
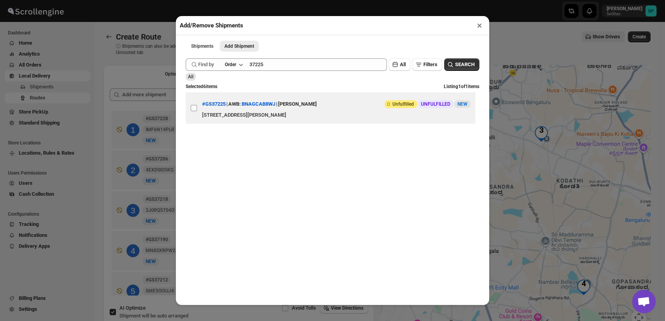
click at [195, 109] on input "View details for 68a8475efc41024ff29d0696" at bounding box center [194, 108] width 6 height 6
checkbox input "true"
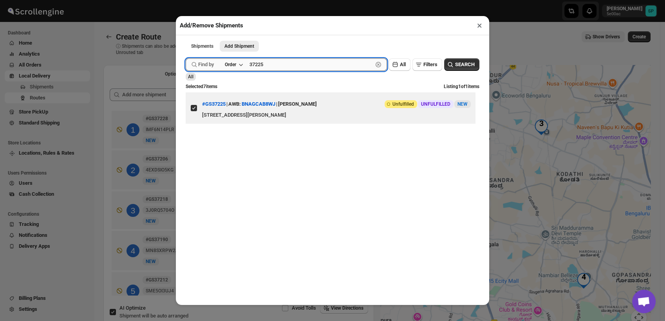
click at [284, 65] on input "37225" at bounding box center [311, 64] width 123 height 13
type input "37214"
click at [463, 62] on button "SEARCH" at bounding box center [461, 64] width 35 height 13
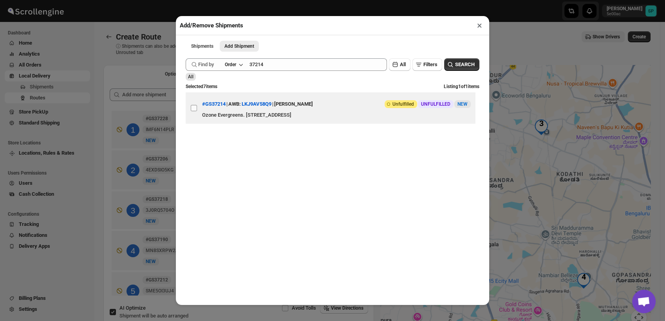
click at [191, 109] on input "View details for 68a8026afc41024ff29d02af" at bounding box center [194, 108] width 6 height 6
checkbox input "true"
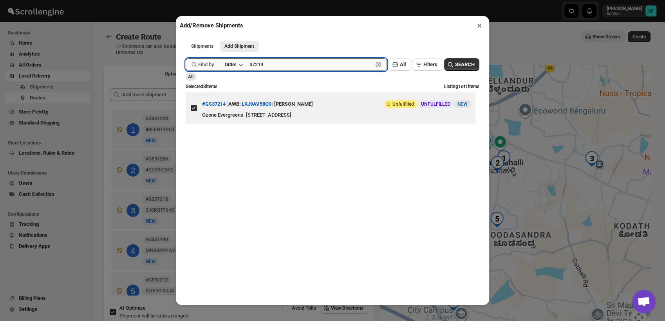
click at [280, 67] on input "37214" at bounding box center [311, 64] width 123 height 13
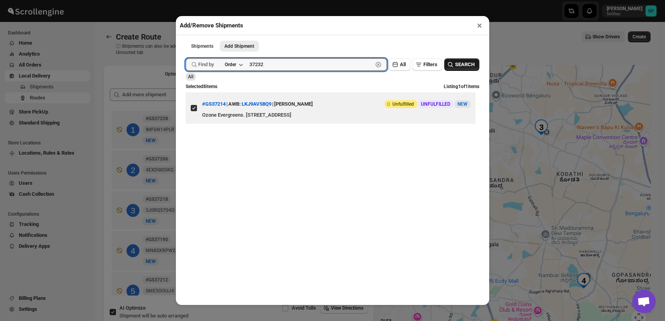
type input "37232"
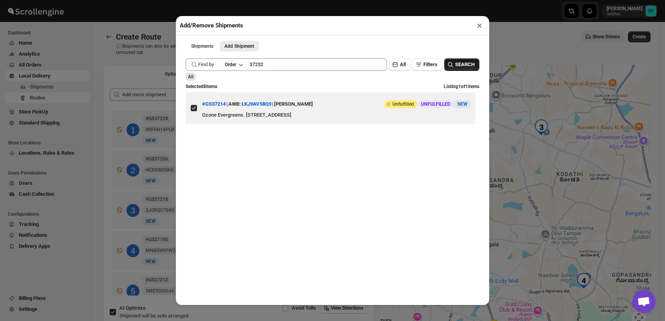
click at [458, 65] on span "SEARCH" at bounding box center [465, 65] width 20 height 8
click at [193, 111] on input "View details for 68a8a823fc41024ff29d0f07" at bounding box center [194, 108] width 6 height 6
checkbox input "true"
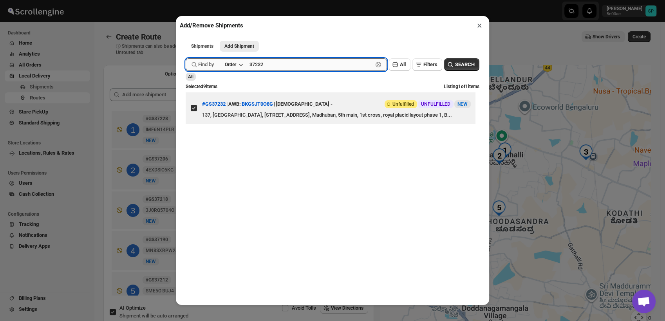
click at [273, 65] on input "37232" at bounding box center [311, 64] width 123 height 13
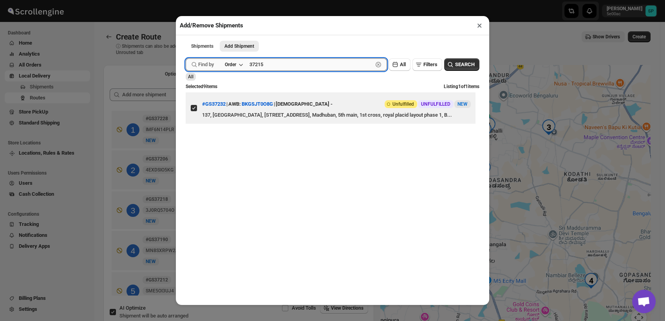
type input "37215"
click at [186, 0] on button "Submit" at bounding box center [197, 4] width 22 height 8
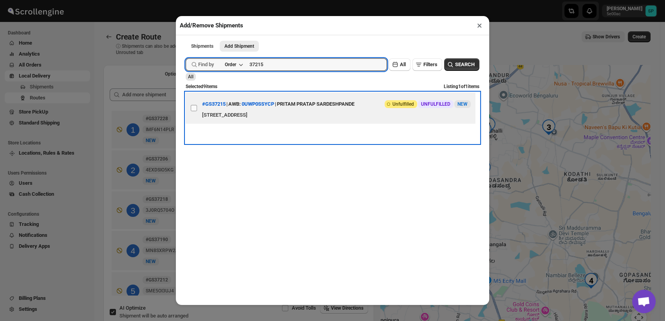
click at [197, 110] on label "View details for 68a809fbfc41024ff29d0326" at bounding box center [194, 107] width 16 height 31
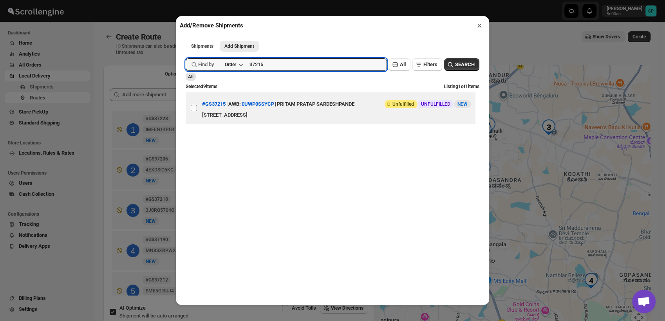
click at [197, 110] on input "View details for 68a809fbfc41024ff29d0326" at bounding box center [194, 108] width 6 height 6
checkbox input "true"
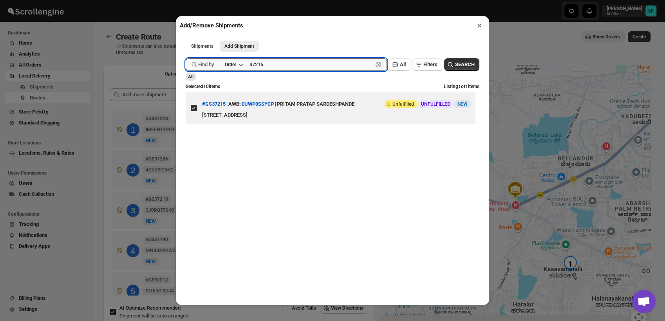
click at [276, 65] on input "37215" at bounding box center [311, 64] width 123 height 13
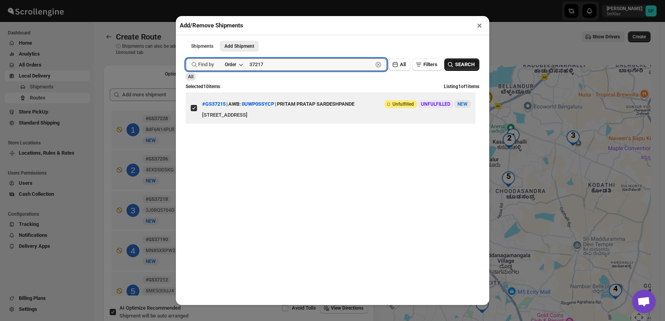
type input "37217"
click at [459, 61] on button "SEARCH" at bounding box center [461, 64] width 35 height 13
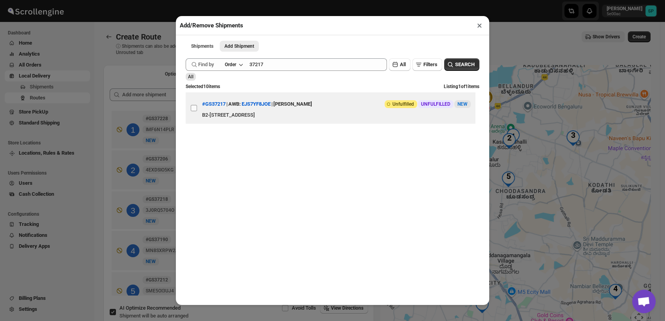
click at [193, 108] on input "View details for 68a8159ffc41024ff29d03b0" at bounding box center [194, 108] width 6 height 6
checkbox input "true"
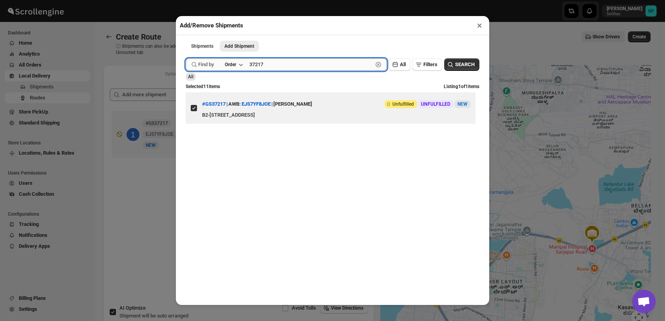
click at [289, 64] on input "37217" at bounding box center [311, 64] width 123 height 13
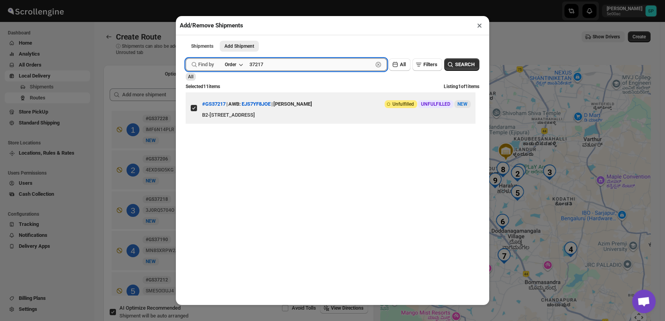
click at [289, 64] on input "37217" at bounding box center [311, 64] width 123 height 13
type input "37198"
click at [455, 65] on span "SEARCH" at bounding box center [465, 65] width 20 height 8
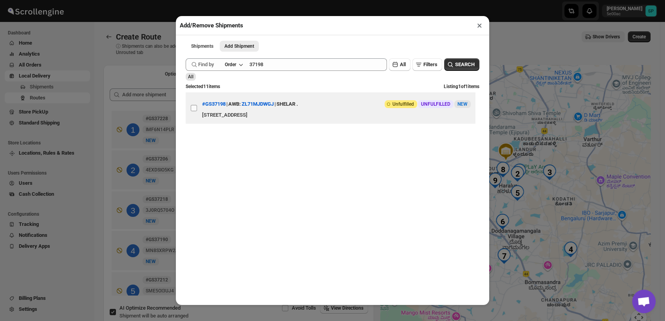
click at [194, 111] on input "View details for 68a7307afc41024ff29cf5fb" at bounding box center [194, 108] width 6 height 6
checkbox input "true"
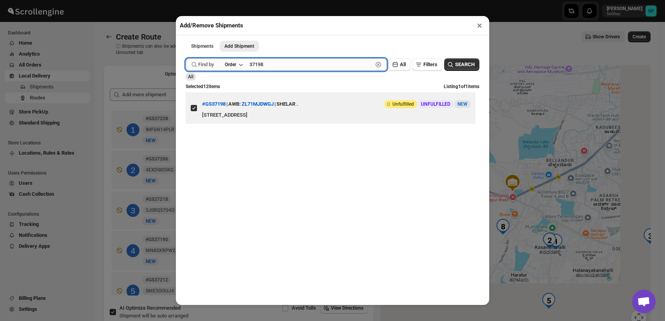
click at [289, 65] on input "37198" at bounding box center [311, 64] width 123 height 13
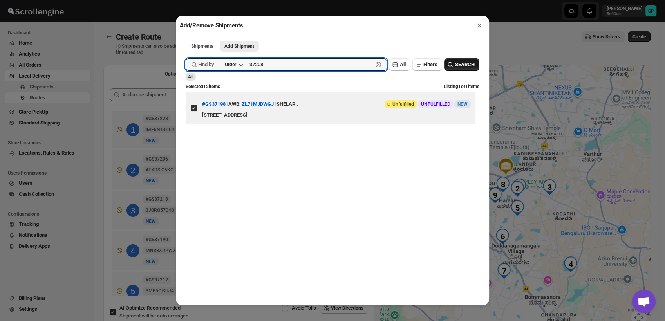
type input "37208"
click at [456, 67] on span "SEARCH" at bounding box center [465, 65] width 20 height 8
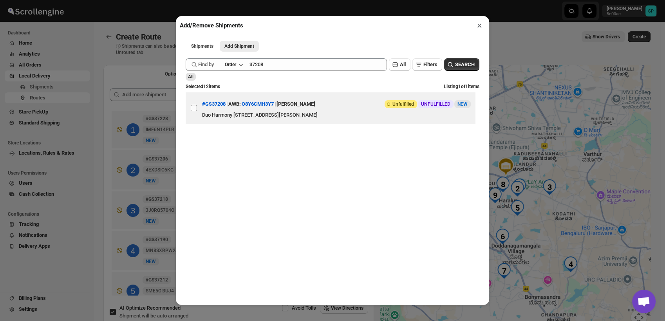
click at [194, 111] on input "View details for 68a7db68fc41024ff29d00ef" at bounding box center [194, 108] width 6 height 6
checkbox input "true"
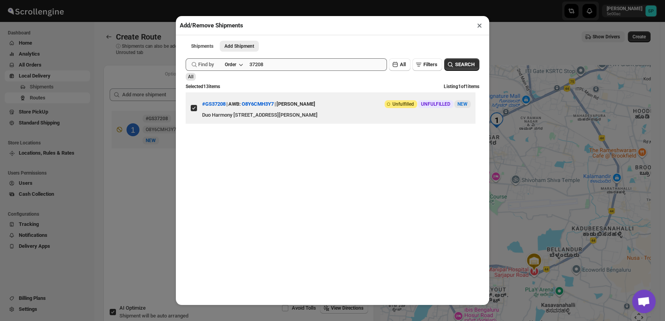
click at [276, 70] on input "37208" at bounding box center [319, 64] width 138 height 13
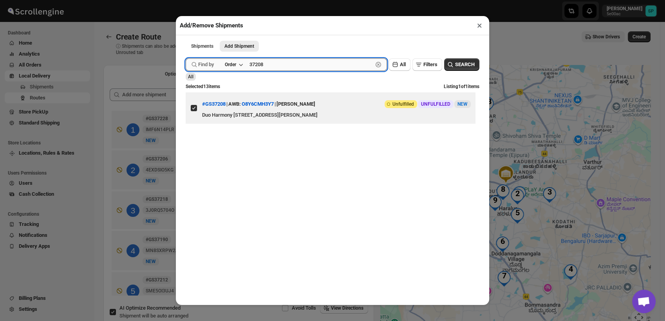
click at [276, 70] on input "37208" at bounding box center [311, 64] width 123 height 13
type input "37207"
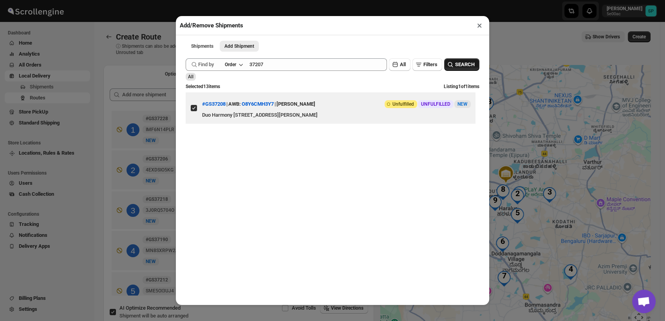
click at [458, 68] on span "SEARCH" at bounding box center [465, 65] width 20 height 8
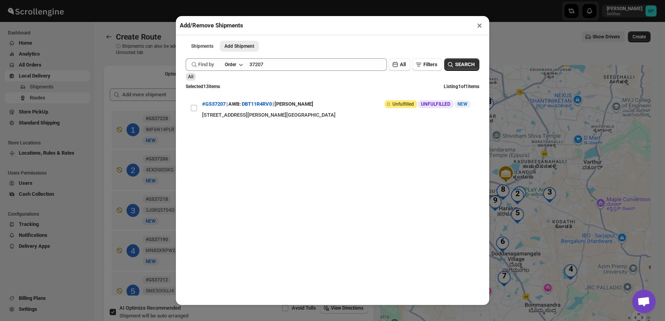
click at [192, 111] on input "View details for 68a7cb13fc41024ff29d002b" at bounding box center [194, 108] width 6 height 6
checkbox input "true"
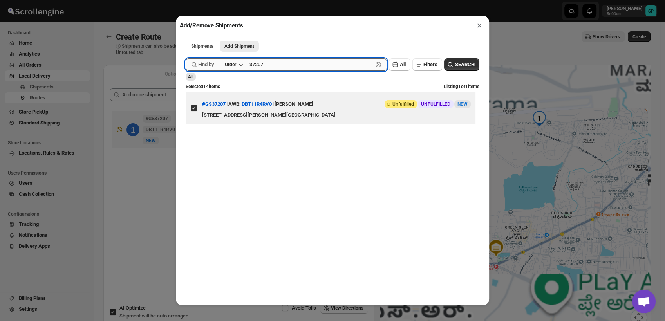
click at [288, 67] on input "37207" at bounding box center [311, 64] width 123 height 13
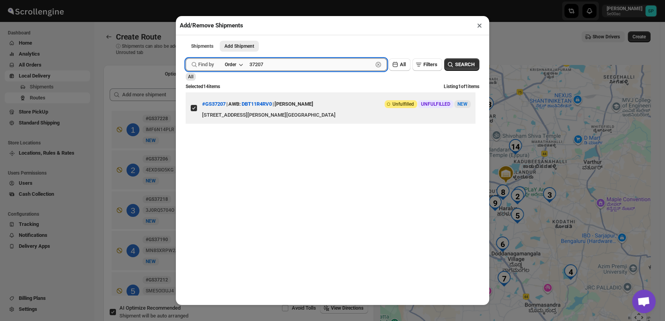
click at [288, 67] on input "37207" at bounding box center [311, 64] width 123 height 13
type input "37231"
click at [471, 64] on button "SEARCH" at bounding box center [461, 64] width 35 height 13
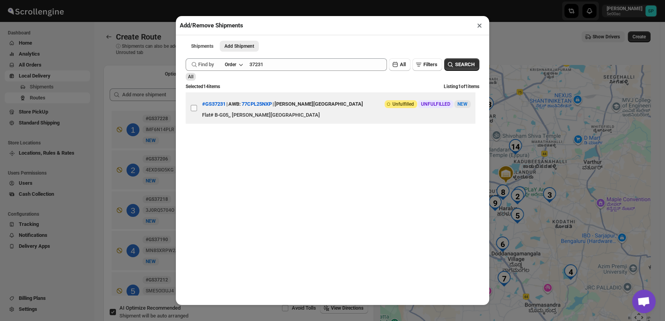
click at [194, 111] on input "View details for 68a89b67fc41024ff29d0ce3" at bounding box center [194, 108] width 6 height 6
checkbox input "true"
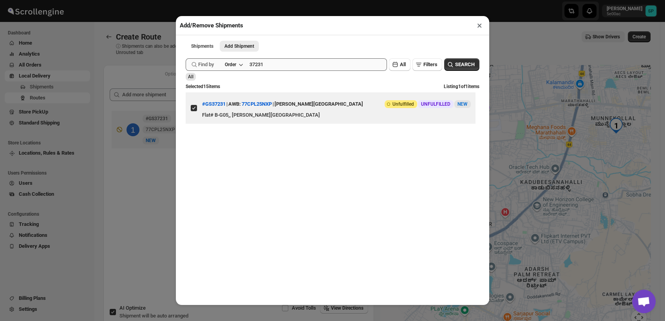
click at [279, 67] on input "37231" at bounding box center [319, 64] width 138 height 13
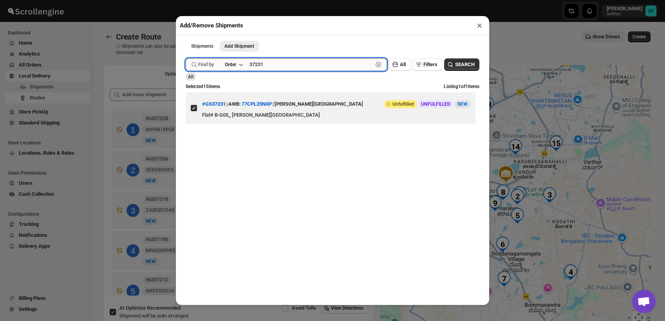
click at [279, 67] on input "37231" at bounding box center [311, 64] width 123 height 13
type input "37224"
click at [455, 69] on span "SEARCH" at bounding box center [465, 65] width 20 height 8
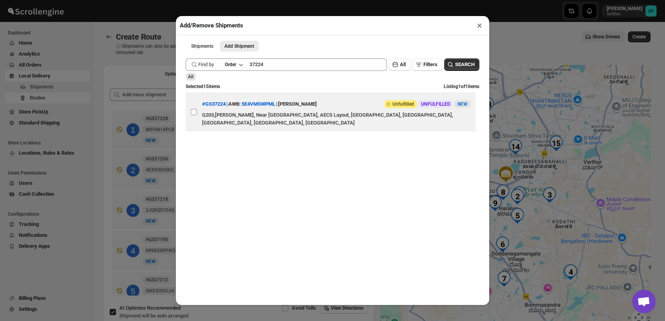
click at [192, 110] on input "View details for 68a8370afc41024ff29d0591" at bounding box center [194, 112] width 6 height 6
checkbox input "true"
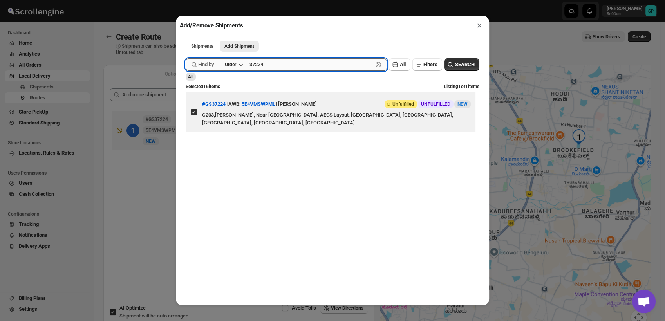
click at [282, 67] on input "37224" at bounding box center [311, 64] width 123 height 13
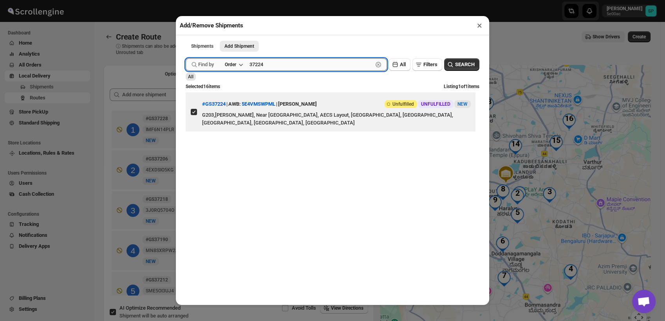
click at [282, 67] on input "37224" at bounding box center [311, 64] width 123 height 13
type input "37165"
click at [470, 62] on button "SEARCH" at bounding box center [461, 64] width 35 height 13
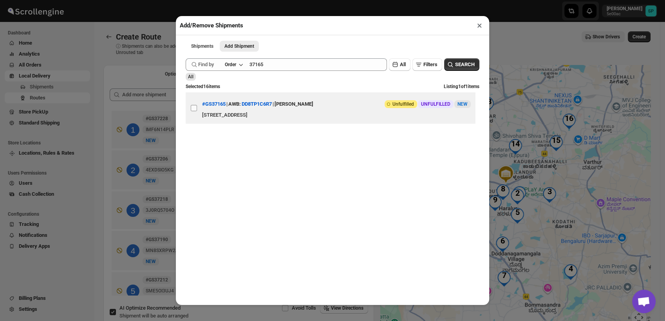
click at [194, 109] on input "View details for 68a5df2bfc41024ff29cd91d" at bounding box center [194, 108] width 6 height 6
checkbox input "true"
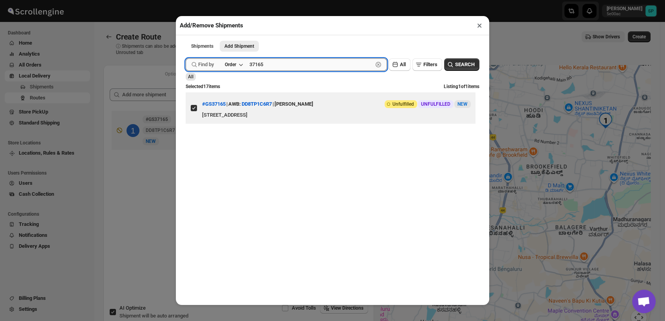
click at [278, 66] on input "37165" at bounding box center [311, 64] width 123 height 13
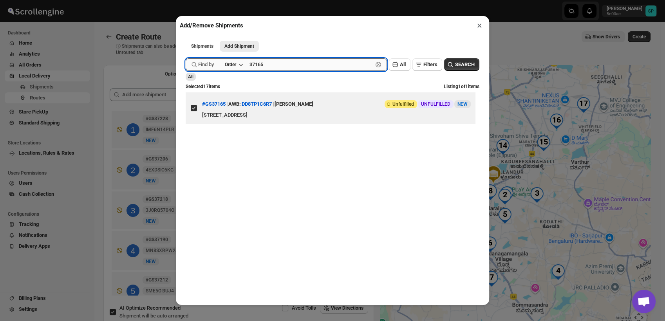
click at [278, 66] on input "37165" at bounding box center [311, 64] width 123 height 13
type input "37260"
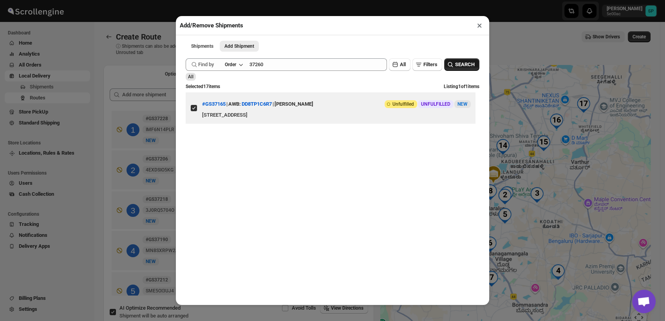
click at [461, 67] on span "SEARCH" at bounding box center [465, 65] width 20 height 8
click at [193, 110] on input "View details for 68a9781afc41024ff29d18a3" at bounding box center [194, 108] width 6 height 6
checkbox input "true"
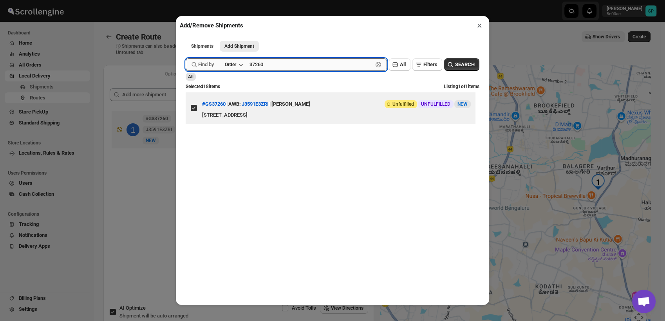
click at [277, 68] on input "37260" at bounding box center [311, 64] width 123 height 13
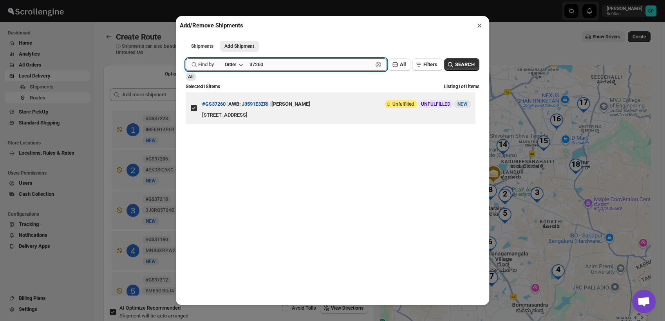
click at [279, 70] on input "37260" at bounding box center [311, 64] width 123 height 13
type input "37176"
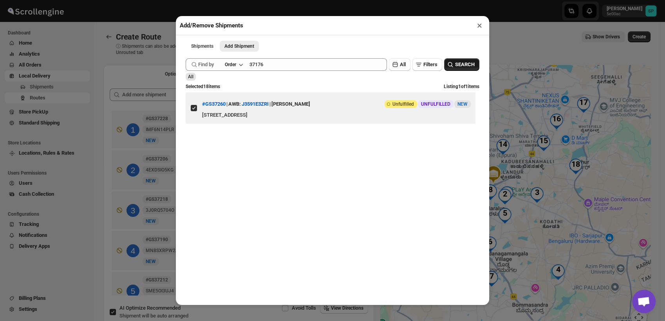
click at [463, 65] on span "SEARCH" at bounding box center [465, 65] width 20 height 8
click at [195, 111] on input "View details for 68a6a333fc41024ff29ced34" at bounding box center [194, 108] width 6 height 6
checkbox input "true"
click at [477, 29] on button "×" at bounding box center [479, 25] width 11 height 11
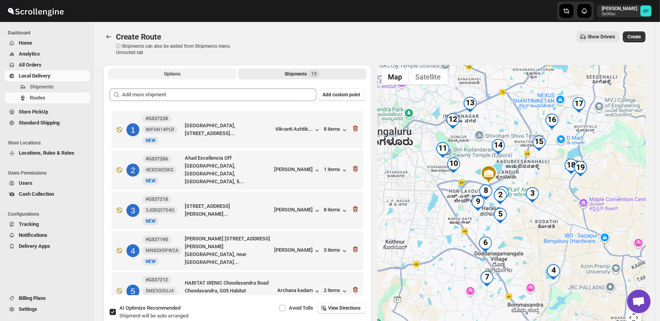
click at [181, 79] on button "Options" at bounding box center [172, 74] width 128 height 11
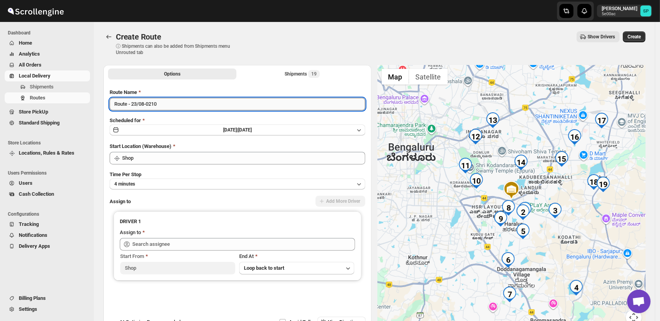
click at [165, 108] on input "Route - 23/08-0210" at bounding box center [238, 104] width 256 height 13
type input "R"
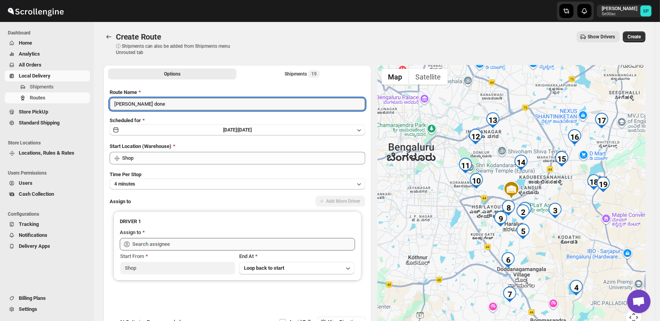
type input "[PERSON_NAME] done"
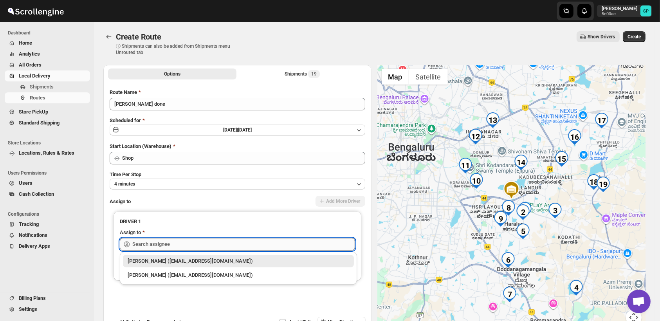
click at [234, 242] on input "text" at bounding box center [243, 244] width 223 height 13
click at [170, 262] on div "Sulakshana Pundle (swasthyago@gmail.com)" at bounding box center [239, 261] width 222 height 8
type input "Sulakshana Pundle (swasthyago@gmail.com)"
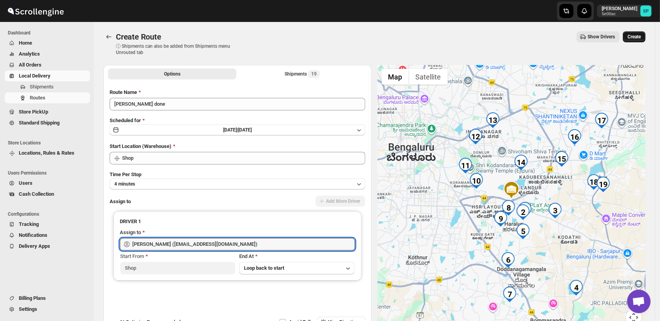
click at [640, 34] on span "Create" at bounding box center [634, 37] width 13 height 6
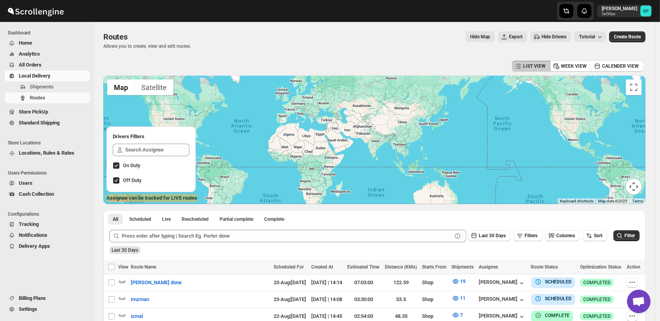
scroll to position [87, 0]
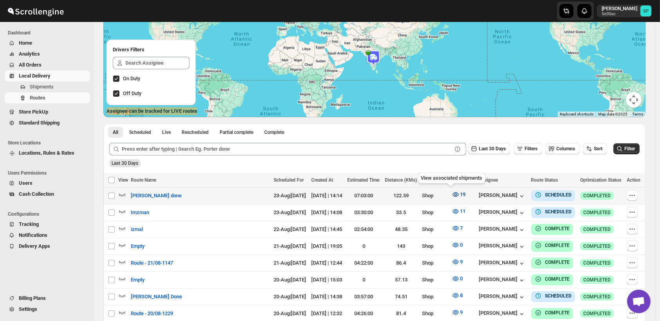
click at [452, 193] on button "19" at bounding box center [459, 194] width 24 height 13
click at [150, 194] on span "[PERSON_NAME] done" at bounding box center [156, 196] width 51 height 8
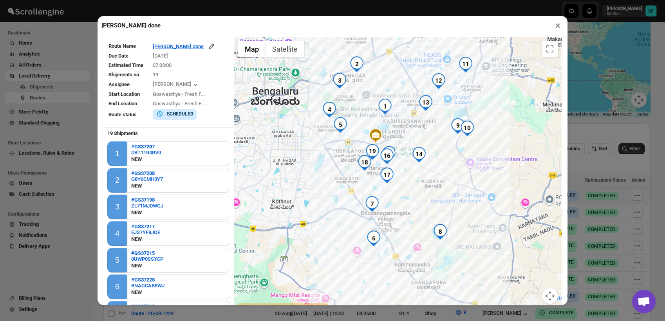
click at [558, 27] on button "×" at bounding box center [557, 25] width 11 height 11
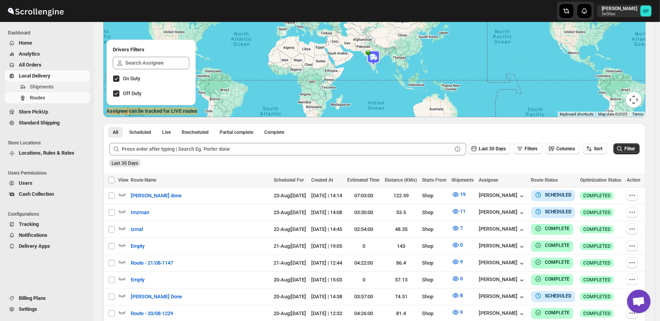
click at [44, 86] on span "Shipments" at bounding box center [42, 87] width 24 height 6
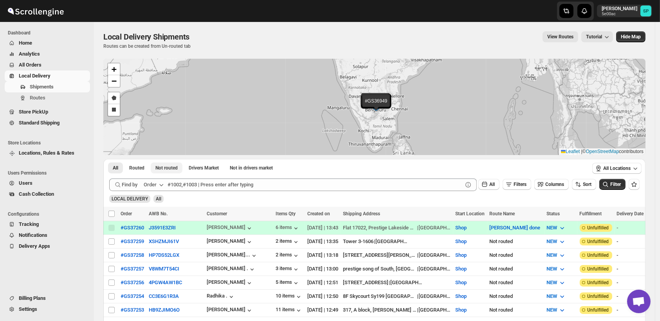
click at [166, 166] on span "Not routed" at bounding box center [167, 168] width 22 height 6
click at [166, 171] on span "Not routed" at bounding box center [167, 168] width 22 height 6
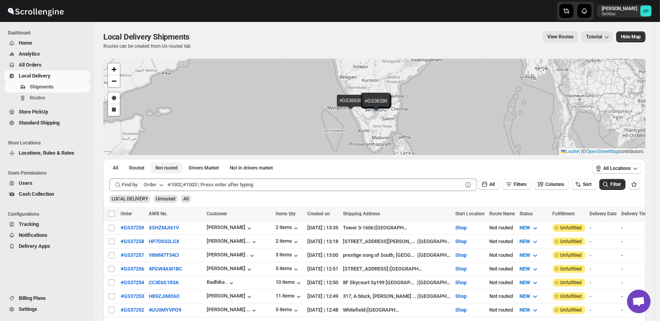
click at [166, 171] on span "Not routed" at bounding box center [167, 168] width 22 height 6
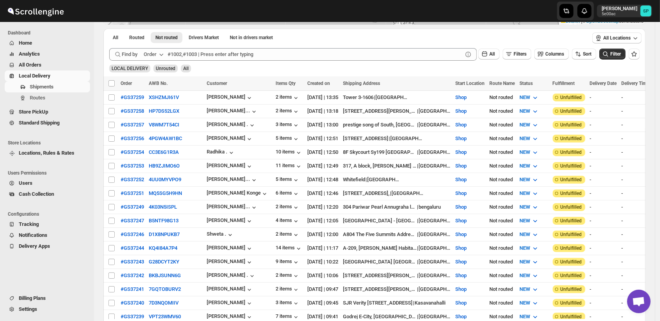
scroll to position [174, 0]
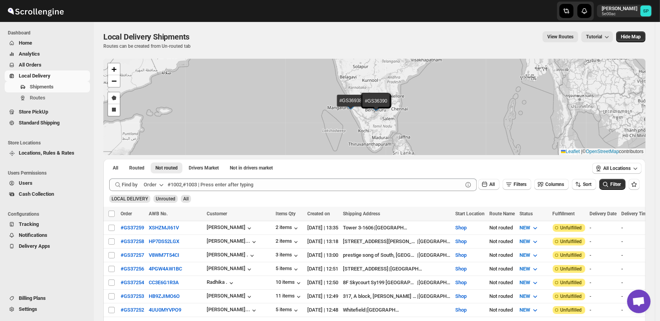
scroll to position [87, 0]
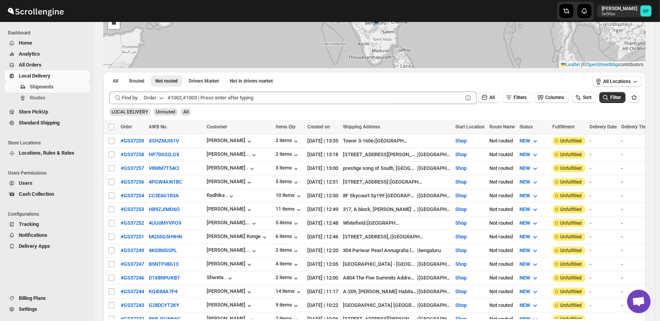
click at [161, 100] on icon "button" at bounding box center [161, 98] width 8 height 8
click at [154, 141] on div "Order Tag" at bounding box center [148, 143] width 22 height 8
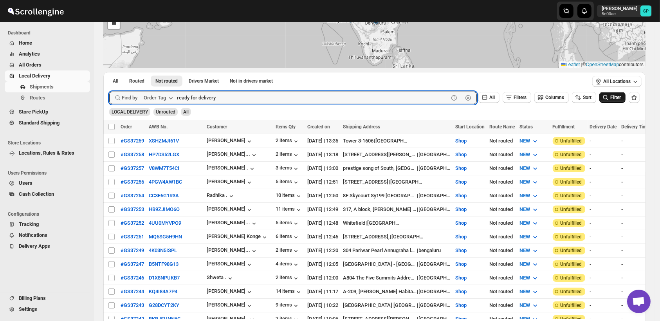
type input "ready for delivery"
click at [610, 98] on icon "submit" at bounding box center [606, 98] width 8 height 8
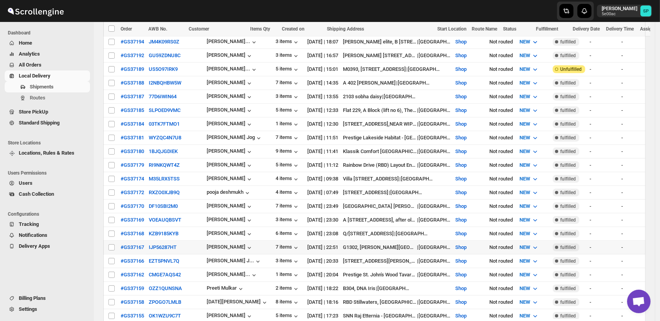
scroll to position [261, 0]
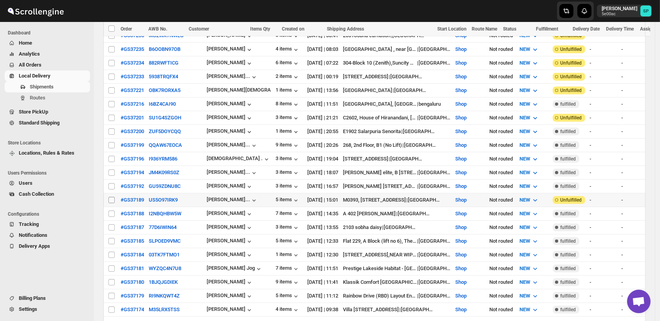
click at [112, 197] on input "Select shipment" at bounding box center [112, 200] width 6 height 6
checkbox input "true"
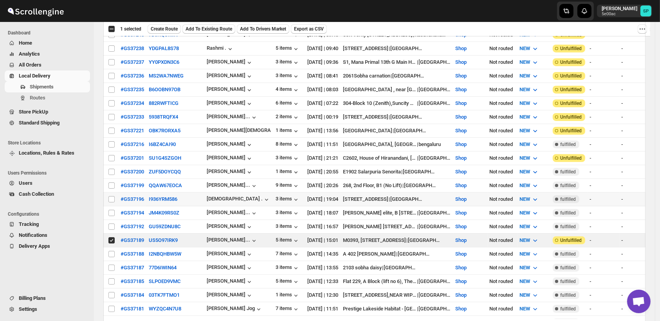
scroll to position [217, 0]
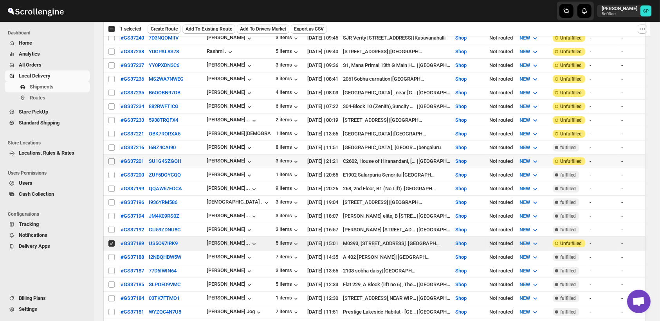
click at [111, 158] on input "Select shipment" at bounding box center [112, 161] width 6 height 6
checkbox input "true"
click at [113, 131] on input "Select shipment" at bounding box center [112, 134] width 6 height 6
checkbox input "true"
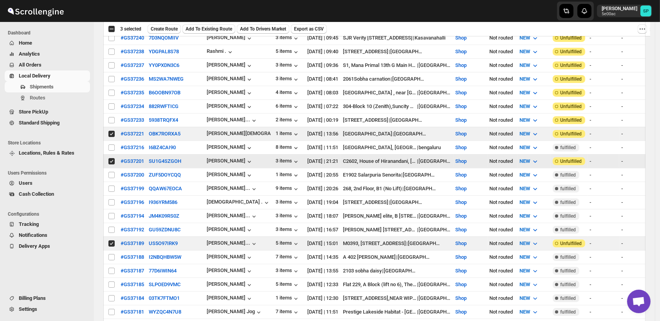
scroll to position [174, 0]
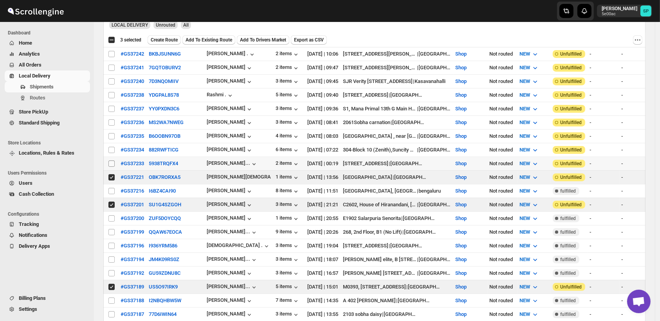
click at [111, 161] on input "Select shipment" at bounding box center [112, 164] width 6 height 6
checkbox input "true"
click at [110, 147] on input "Select shipment" at bounding box center [112, 150] width 6 height 6
checkbox input "true"
click at [113, 133] on input "Select shipment" at bounding box center [112, 136] width 6 height 6
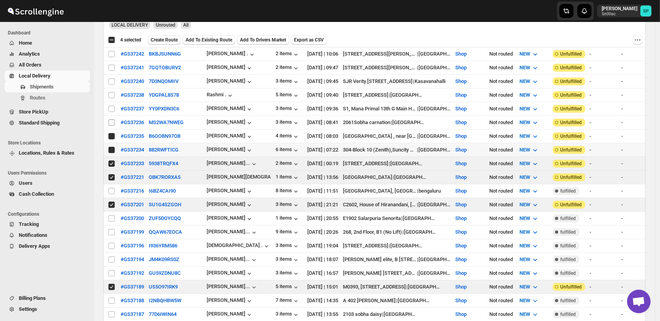
checkbox input "true"
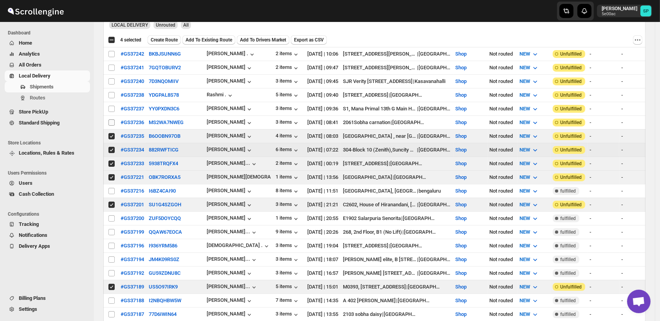
click at [111, 119] on input "Select shipment" at bounding box center [112, 122] width 6 height 6
checkbox input "true"
click at [111, 109] on input "Select shipment" at bounding box center [112, 109] width 6 height 6
checkbox input "true"
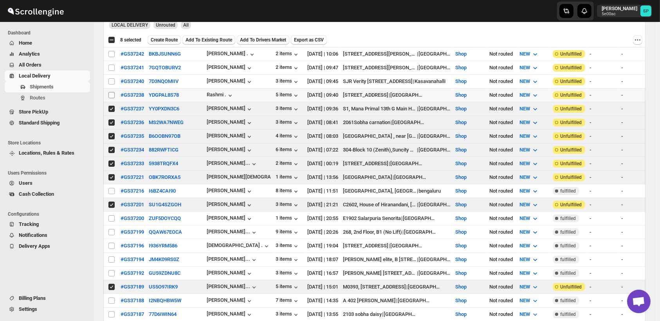
click at [113, 94] on input "Select shipment" at bounding box center [112, 95] width 6 height 6
checkbox input "true"
click at [111, 78] on input "Select shipment" at bounding box center [112, 81] width 6 height 6
checkbox input "true"
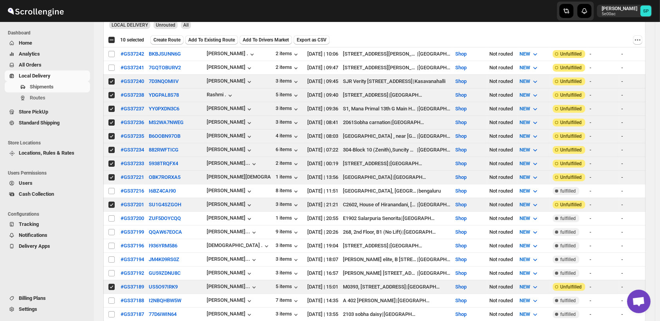
scroll to position [87, 0]
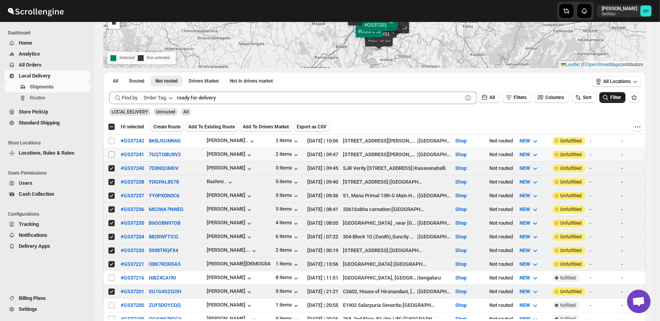
click at [110, 152] on input "Select shipment" at bounding box center [112, 155] width 6 height 6
checkbox input "true"
click at [113, 140] on input "Select shipment" at bounding box center [112, 141] width 6 height 6
checkbox input "true"
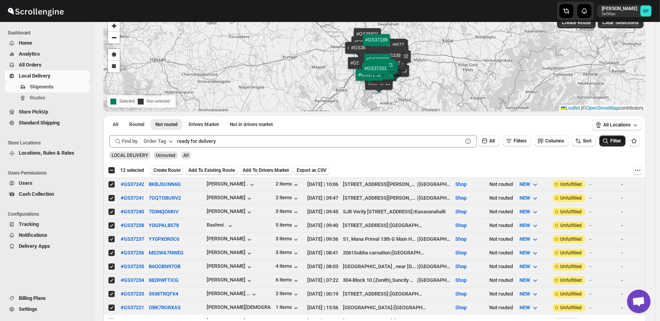
scroll to position [0, 0]
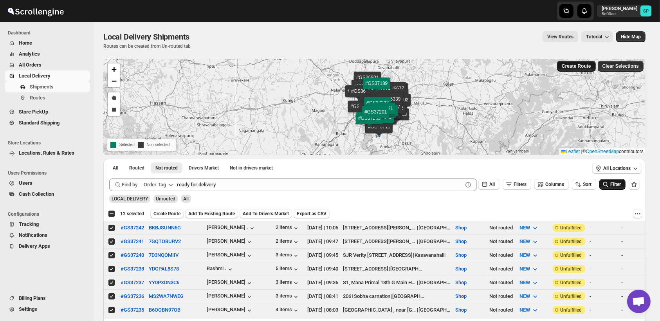
click at [586, 68] on span "Create Route" at bounding box center [576, 66] width 29 height 6
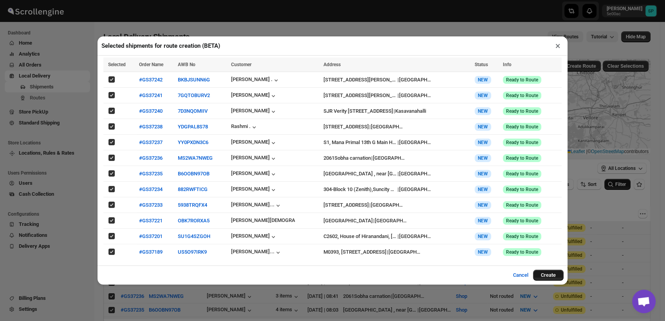
click at [552, 274] on button "Create" at bounding box center [548, 275] width 31 height 11
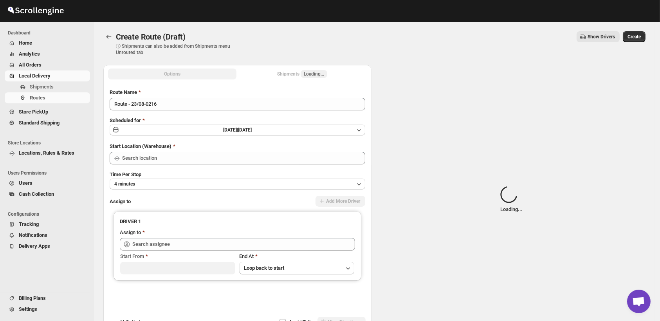
type input "Shop"
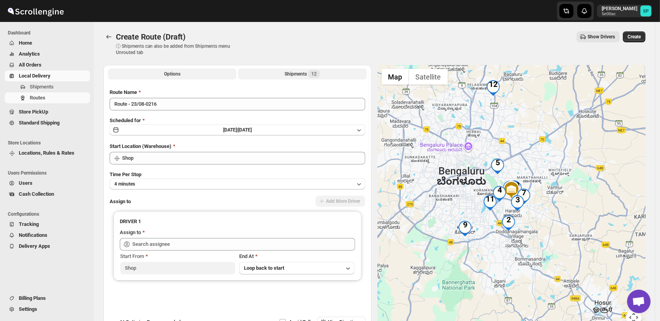
click at [305, 77] on div "Shipments 12" at bounding box center [302, 74] width 35 height 8
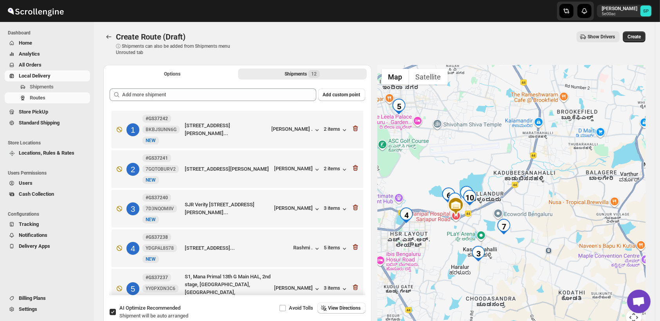
drag, startPoint x: 528, startPoint y: 212, endPoint x: 564, endPoint y: 193, distance: 40.5
click at [564, 193] on div at bounding box center [512, 200] width 268 height 270
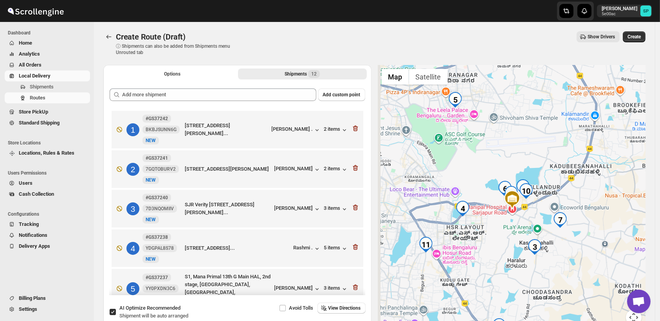
drag, startPoint x: 505, startPoint y: 210, endPoint x: 560, endPoint y: 202, distance: 55.3
click at [560, 202] on div at bounding box center [512, 200] width 268 height 270
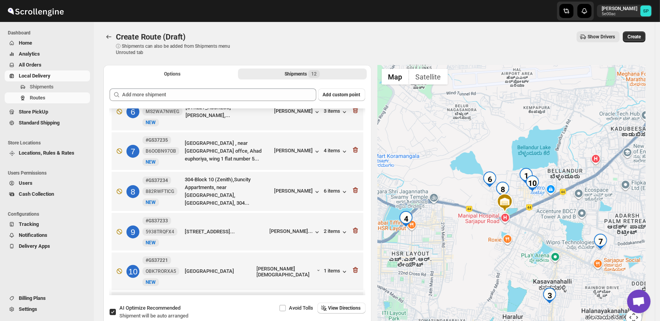
scroll to position [295, 0]
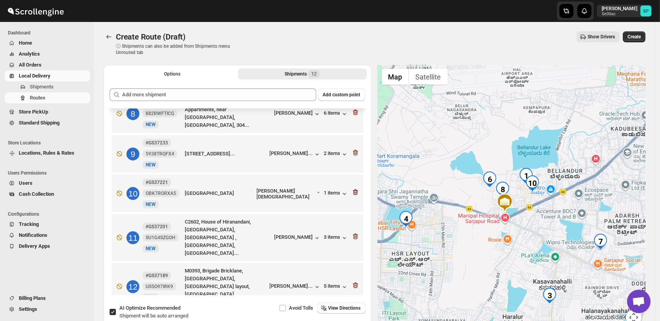
click at [353, 193] on icon "button" at bounding box center [355, 193] width 5 height 6
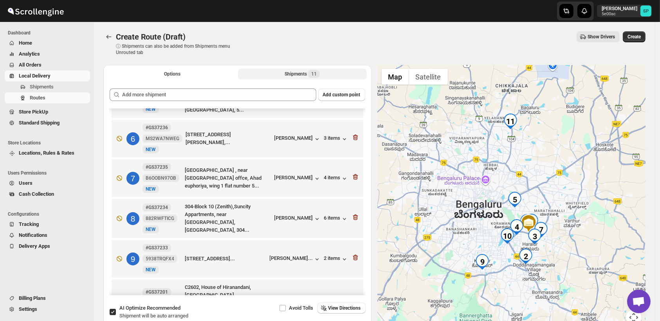
scroll to position [81, 0]
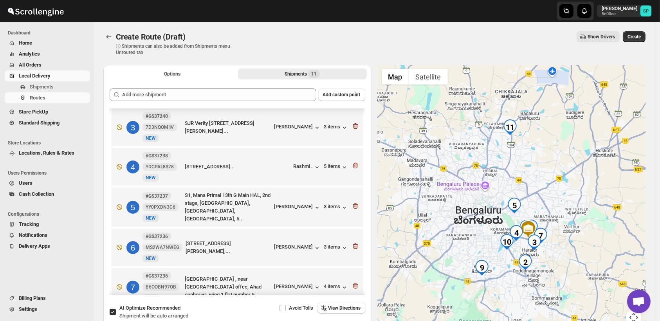
drag, startPoint x: 571, startPoint y: 185, endPoint x: 571, endPoint y: 198, distance: 12.9
click at [571, 198] on div at bounding box center [512, 200] width 268 height 270
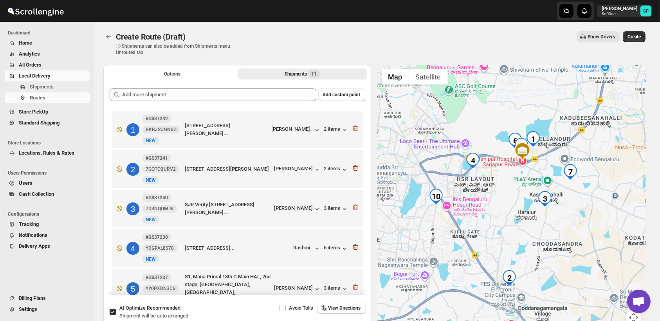
drag, startPoint x: 551, startPoint y: 253, endPoint x: 541, endPoint y: 275, distance: 24.0
click at [541, 275] on div at bounding box center [512, 200] width 268 height 270
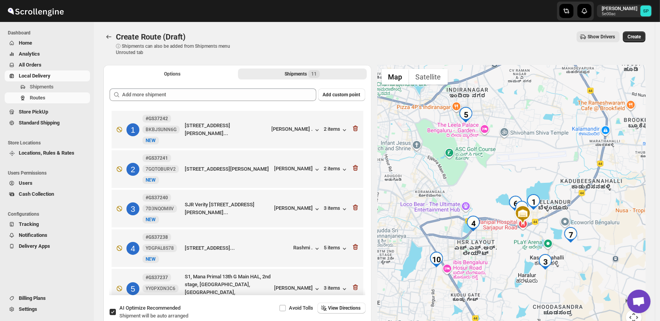
drag, startPoint x: 546, startPoint y: 196, endPoint x: 547, endPoint y: 260, distance: 63.9
click at [547, 260] on img "3" at bounding box center [546, 262] width 16 height 16
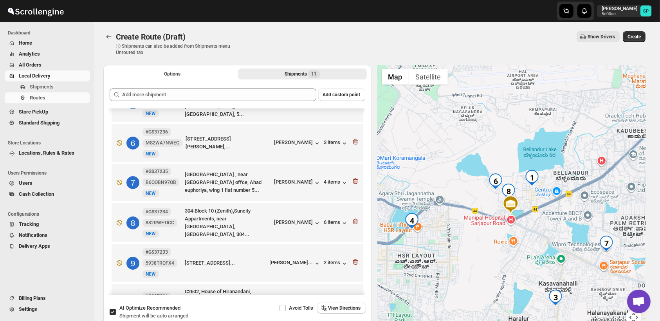
scroll to position [255, 0]
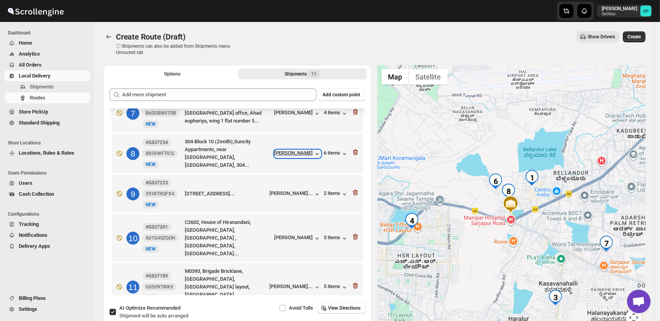
click at [302, 154] on div "Amrita Palmal" at bounding box center [298, 154] width 47 height 8
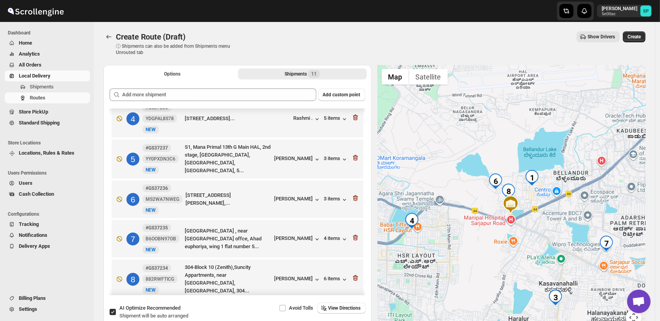
scroll to position [130, 0]
click at [306, 197] on div "Kirti sethi" at bounding box center [298, 199] width 47 height 8
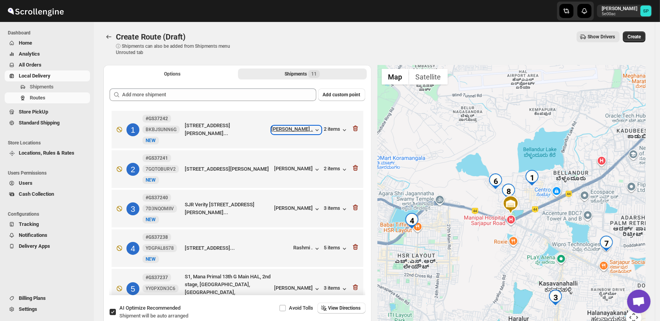
click at [309, 132] on div "Punam ." at bounding box center [296, 130] width 49 height 8
click at [352, 127] on icon "button" at bounding box center [356, 129] width 8 height 8
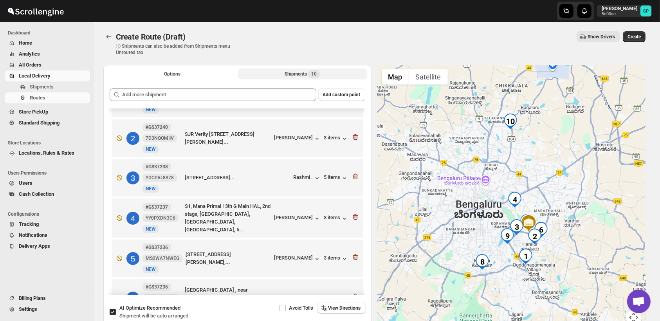
scroll to position [43, 0]
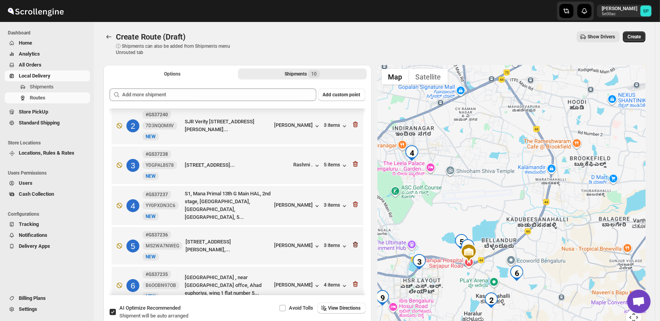
click at [353, 243] on icon "button" at bounding box center [356, 245] width 8 height 8
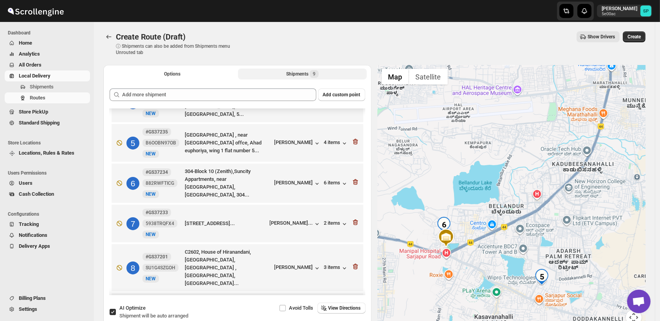
scroll to position [132, 0]
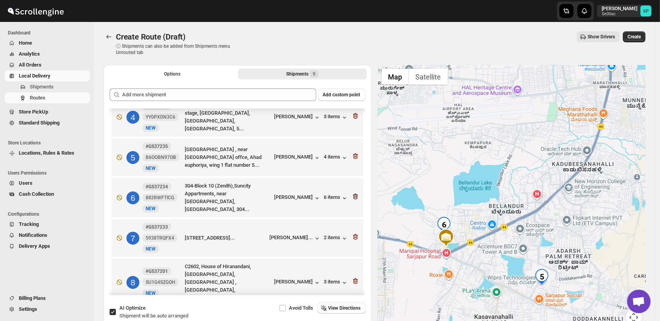
click at [353, 194] on icon "button" at bounding box center [355, 197] width 5 height 6
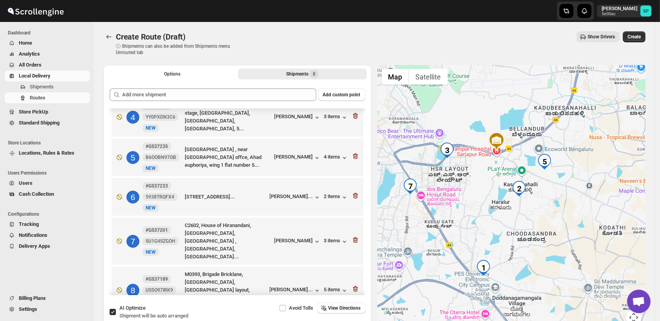
drag, startPoint x: 535, startPoint y: 268, endPoint x: 549, endPoint y: 208, distance: 61.5
click at [549, 208] on div at bounding box center [512, 200] width 268 height 270
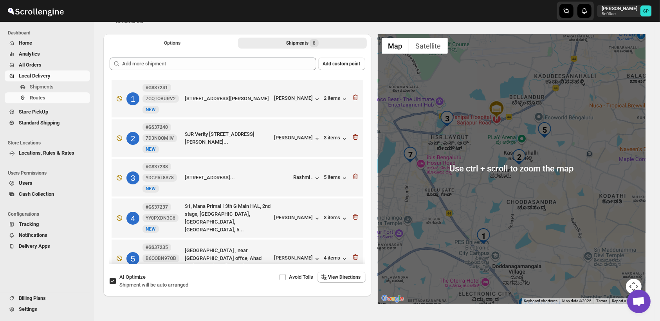
scroll to position [43, 0]
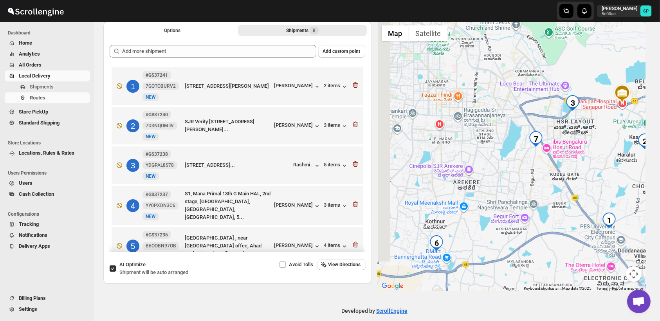
drag, startPoint x: 475, startPoint y: 201, endPoint x: 602, endPoint y: 197, distance: 127.4
click at [602, 197] on div at bounding box center [512, 157] width 268 height 270
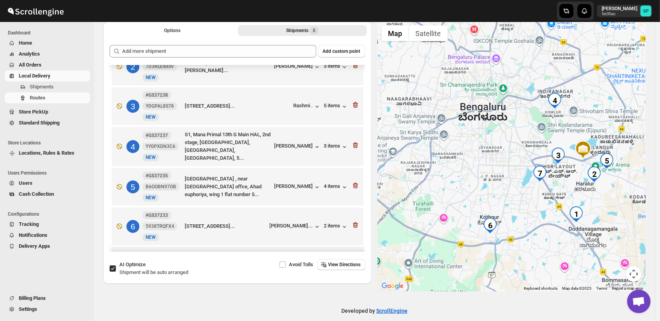
scroll to position [130, 0]
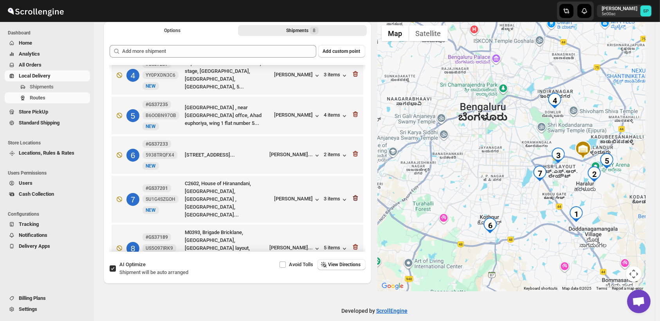
click at [353, 195] on icon "button" at bounding box center [355, 198] width 5 height 6
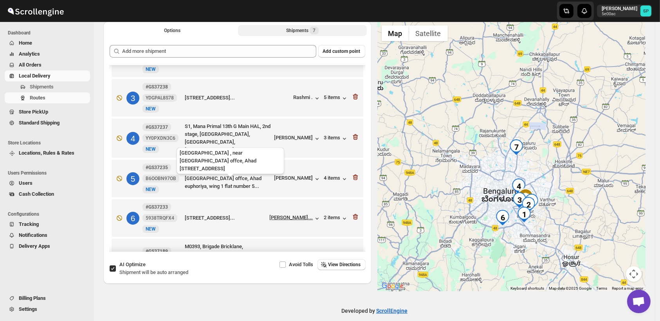
scroll to position [96, 0]
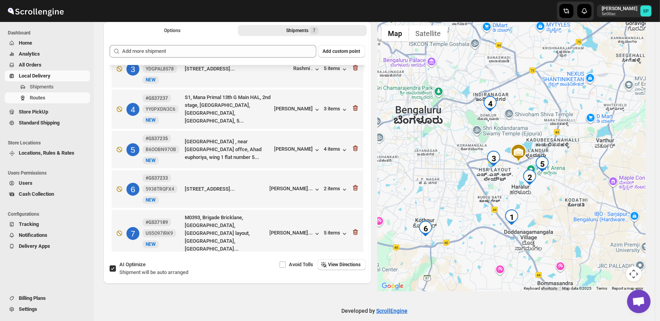
drag, startPoint x: 545, startPoint y: 234, endPoint x: 569, endPoint y: 197, distance: 43.4
click at [569, 197] on div at bounding box center [512, 157] width 268 height 270
click at [356, 188] on icon "button" at bounding box center [356, 188] width 1 height 2
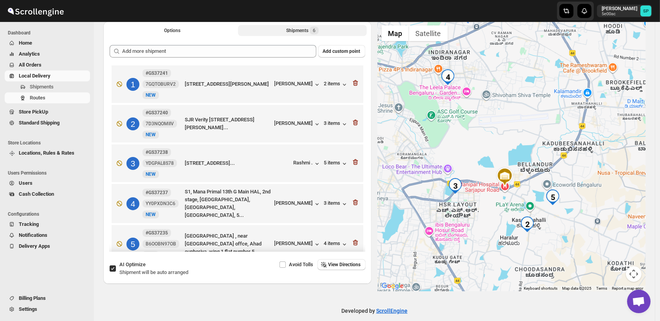
scroll to position [0, 0]
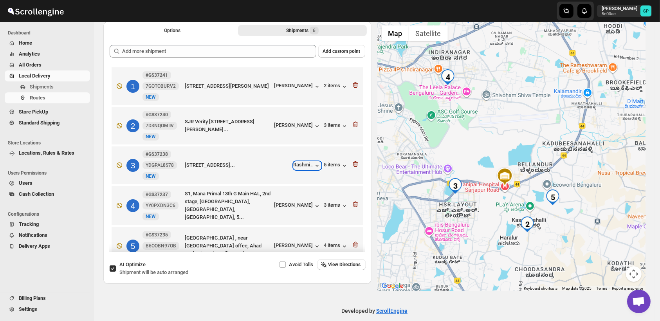
click at [300, 166] on div "Rashmi ." at bounding box center [307, 166] width 27 height 8
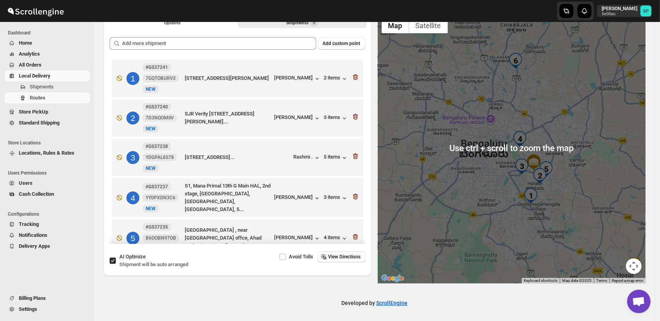
scroll to position [53, 0]
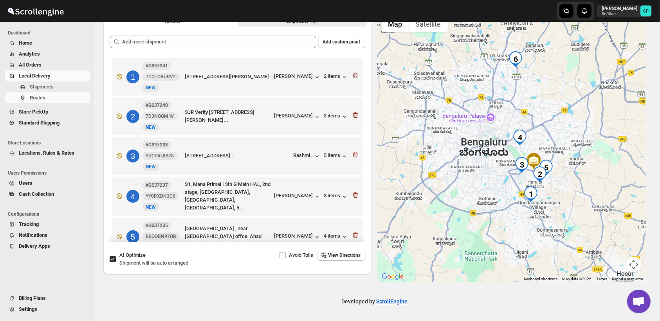
click at [353, 74] on icon "button" at bounding box center [356, 76] width 8 height 8
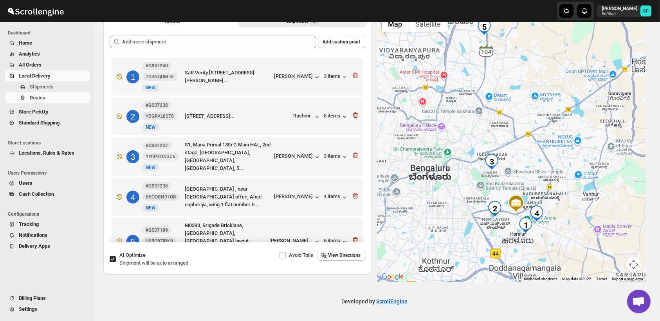
click at [353, 74] on icon "button" at bounding box center [356, 76] width 8 height 8
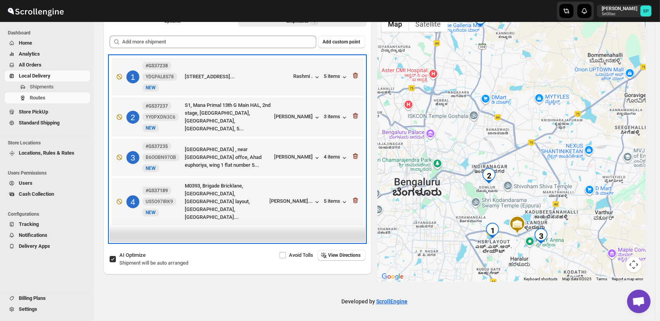
click at [353, 74] on div "1 #GS37238 YDGPAL8S78 New NEW c block, flat no 1105,Mantri Sarovar Apartment , …" at bounding box center [235, 75] width 247 height 33
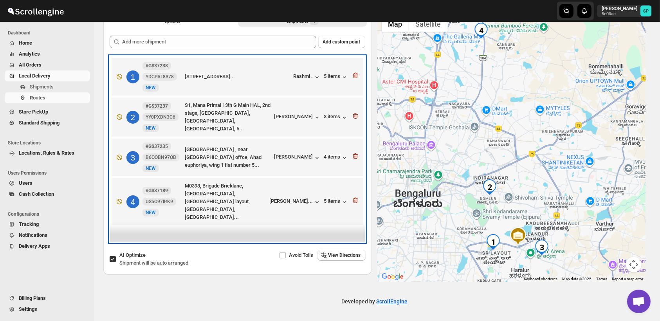
click at [353, 74] on div "1 #GS37238 YDGPAL8S78 New NEW c block, flat no 1105,Mantri Sarovar Apartment , …" at bounding box center [235, 75] width 247 height 33
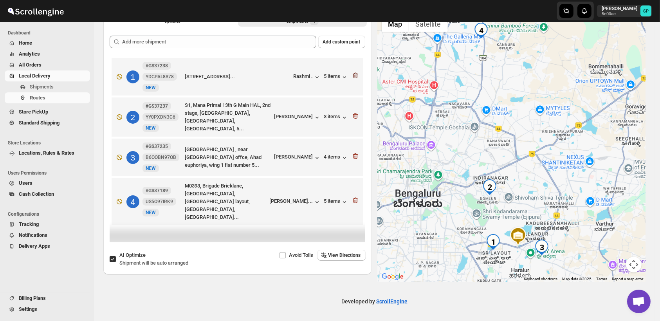
click at [356, 75] on icon "button" at bounding box center [356, 76] width 8 height 8
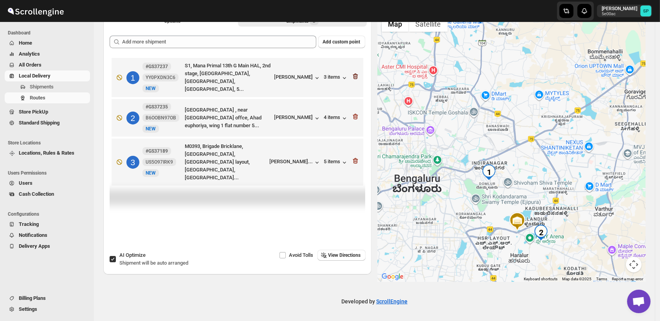
click at [355, 76] on icon "button" at bounding box center [355, 77] width 1 height 2
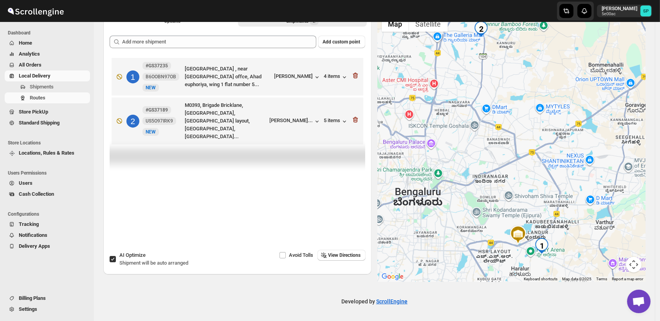
click at [355, 75] on icon "button" at bounding box center [355, 76] width 1 height 2
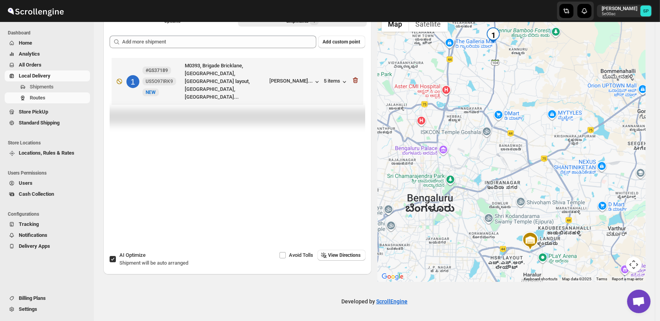
click at [355, 80] on icon "button" at bounding box center [355, 81] width 1 height 2
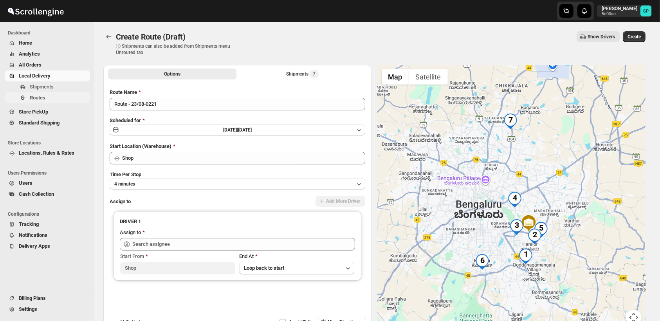
click at [36, 96] on span "Routes" at bounding box center [38, 98] width 16 height 6
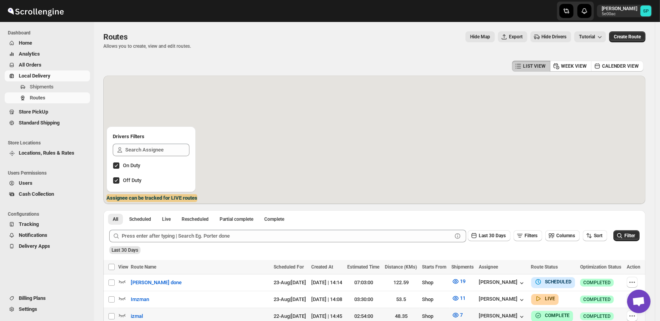
scroll to position [174, 0]
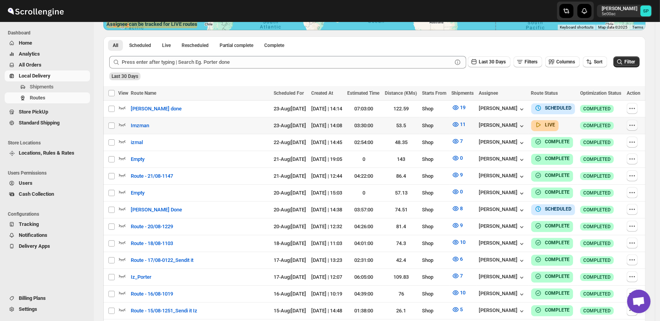
click at [637, 123] on icon "button" at bounding box center [633, 125] width 8 height 8
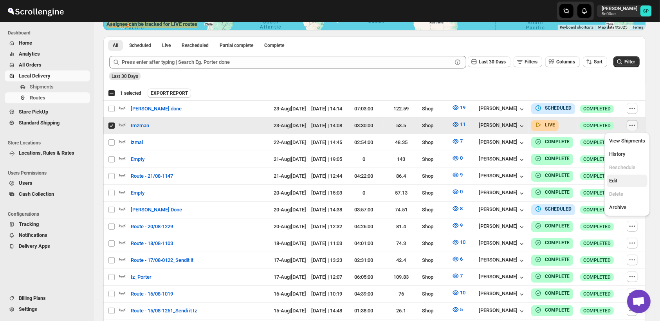
click at [624, 184] on span "Edit" at bounding box center [628, 181] width 36 height 8
checkbox input "false"
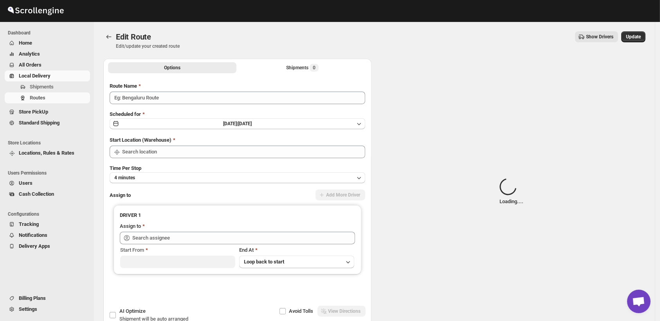
type input "Imzman"
type input "Shop"
type input "[PERSON_NAME] ([EMAIL_ADDRESS][DOMAIN_NAME])"
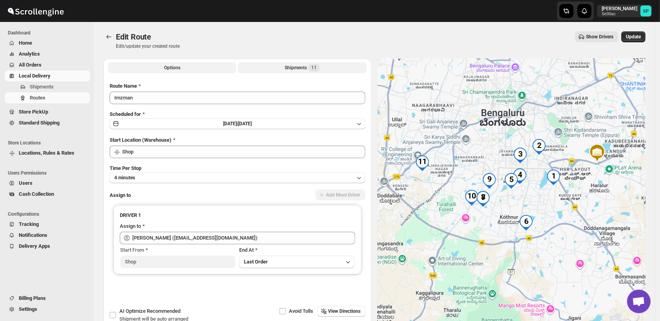
click at [299, 69] on div "Shipments 11" at bounding box center [302, 68] width 35 height 8
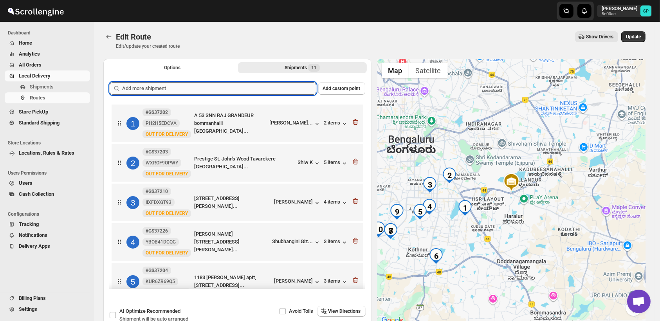
click at [266, 90] on input "text" at bounding box center [219, 88] width 194 height 13
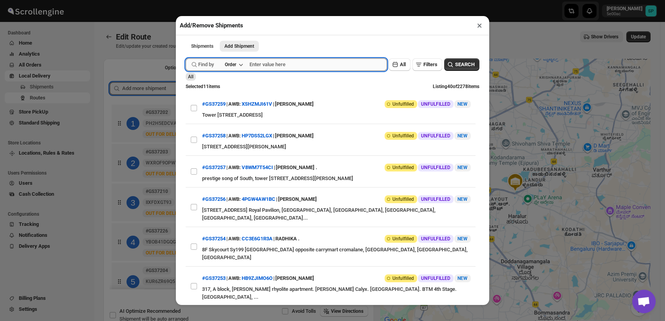
click at [277, 70] on input "text" at bounding box center [319, 64] width 138 height 13
type input "37201"
click at [454, 70] on button "SEARCH" at bounding box center [461, 64] width 35 height 13
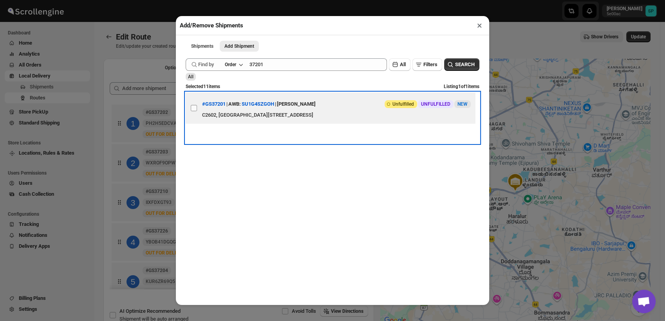
click at [188, 110] on label "View details for 68a74070fc41024ff29cf748" at bounding box center [194, 107] width 16 height 31
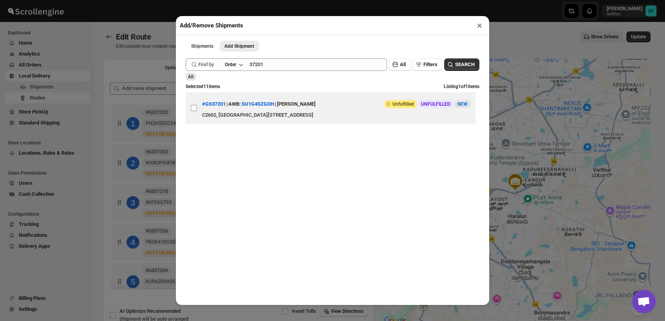
click at [191, 110] on input "View details for 68a74070fc41024ff29cf748" at bounding box center [194, 108] width 6 height 6
checkbox input "true"
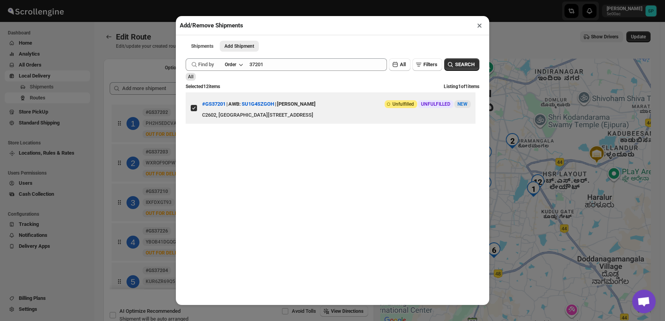
click at [476, 28] on button "×" at bounding box center [479, 25] width 11 height 11
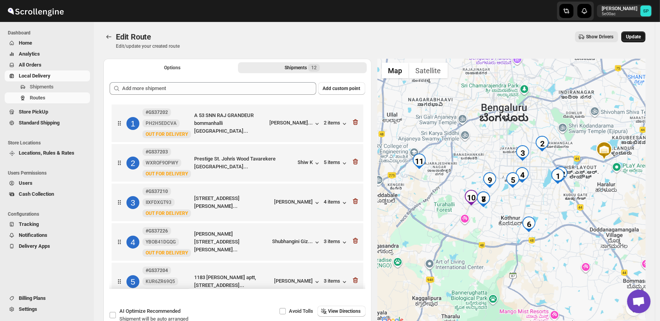
click at [637, 39] on span "Update" at bounding box center [633, 37] width 15 height 6
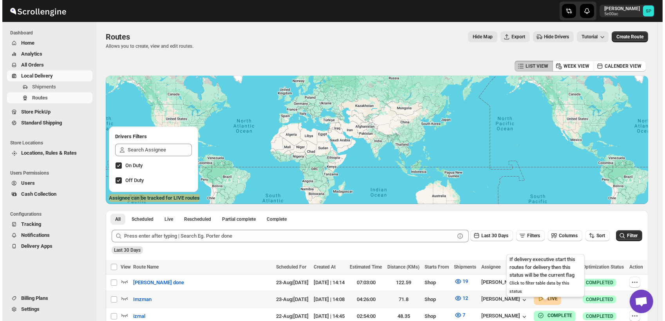
scroll to position [87, 0]
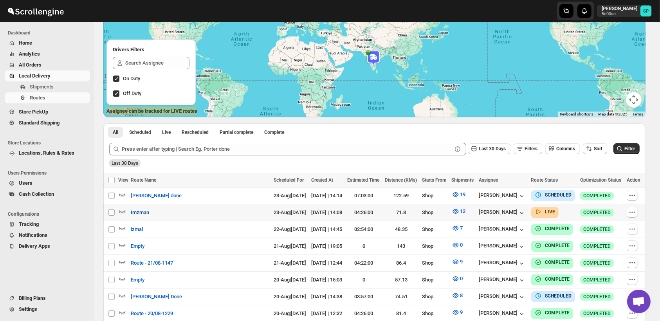
click at [139, 212] on span "Imzman" at bounding box center [140, 213] width 18 height 8
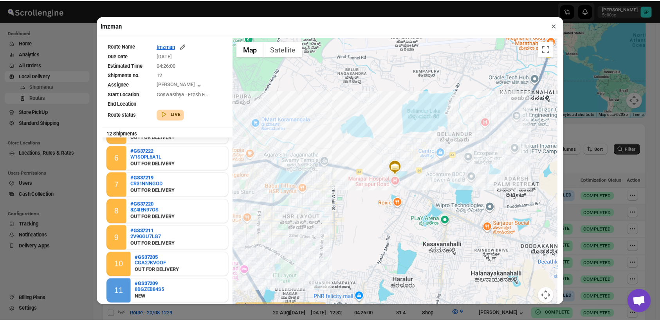
scroll to position [37, 0]
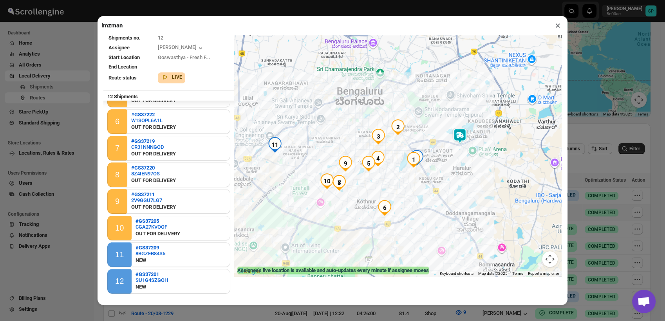
drag, startPoint x: 396, startPoint y: 190, endPoint x: 453, endPoint y: 170, distance: 60.1
click at [453, 170] on div at bounding box center [398, 138] width 328 height 276
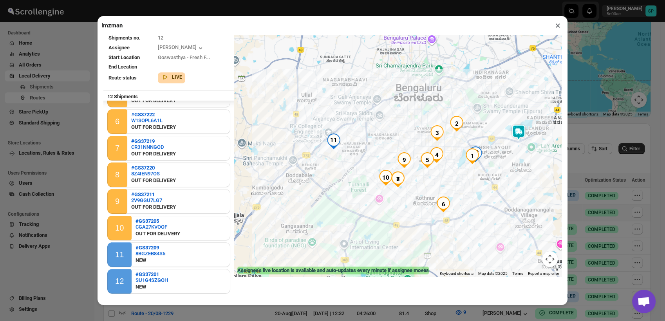
drag, startPoint x: 328, startPoint y: 213, endPoint x: 452, endPoint y: 215, distance: 124.6
click at [452, 215] on div at bounding box center [398, 138] width 328 height 276
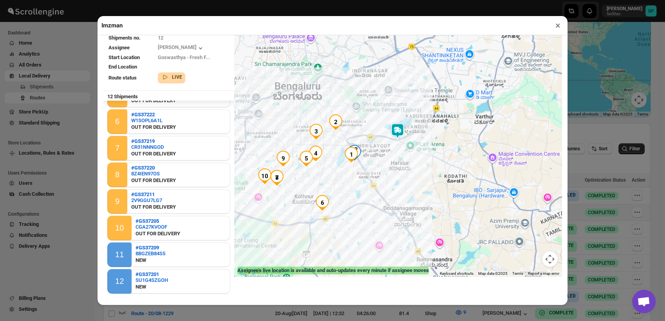
click at [557, 25] on button "×" at bounding box center [557, 25] width 11 height 11
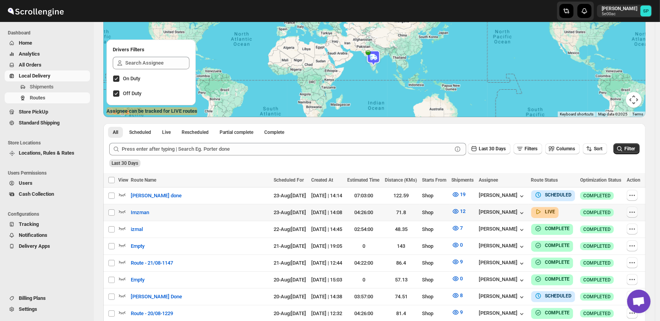
click at [637, 215] on icon "button" at bounding box center [633, 212] width 8 height 8
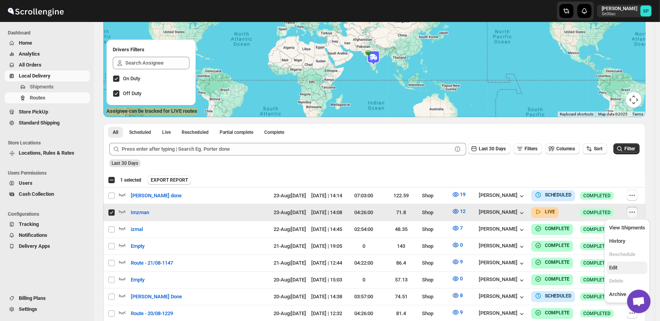
click at [632, 266] on span "Edit" at bounding box center [628, 268] width 36 height 8
checkbox input "false"
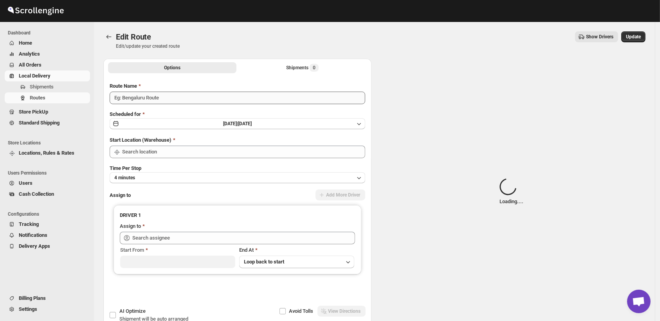
type input "Imzman"
type input "Shop"
type input "[PERSON_NAME] ([EMAIL_ADDRESS][DOMAIN_NAME])"
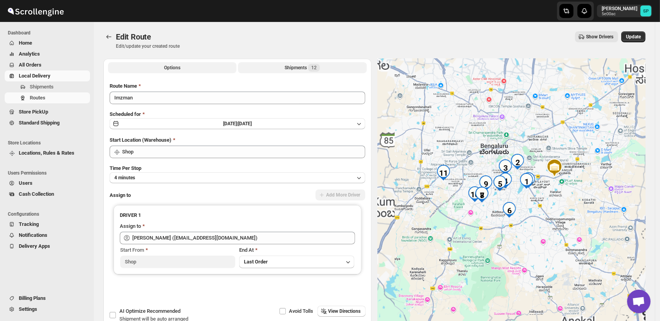
click at [292, 68] on div "Shipments 12" at bounding box center [302, 68] width 35 height 8
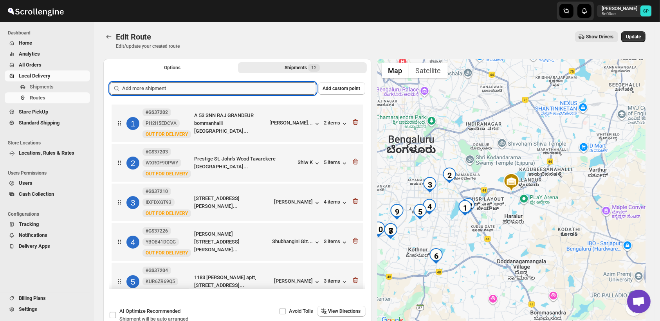
click at [251, 90] on input "text" at bounding box center [219, 88] width 194 height 13
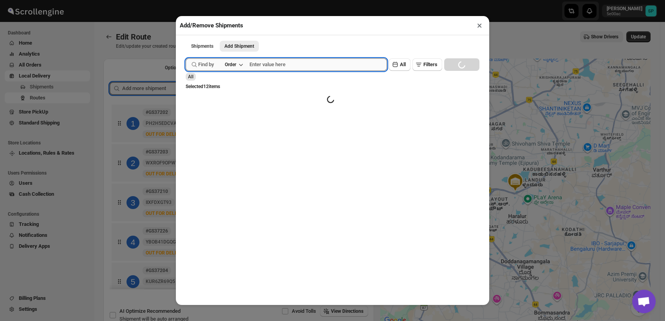
click at [306, 68] on input "text" at bounding box center [319, 64] width 138 height 13
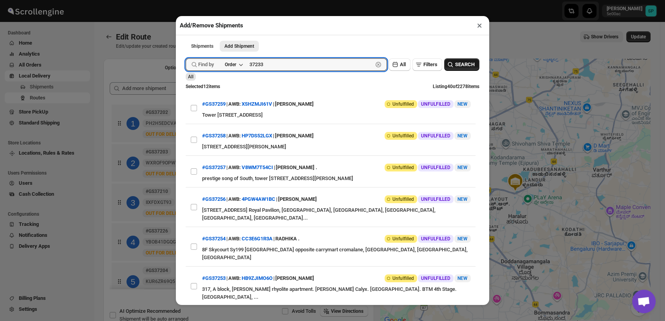
type input "37233"
click at [458, 67] on span "SEARCH" at bounding box center [465, 65] width 20 height 8
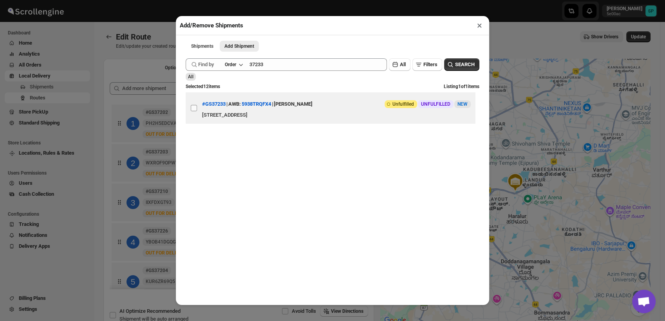
click at [193, 110] on input "View details for 68a8bbcbfc41024ff29d1085" at bounding box center [194, 108] width 6 height 6
checkbox input "true"
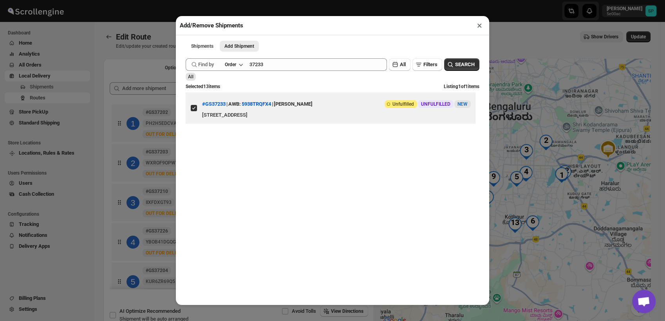
click at [479, 22] on button "×" at bounding box center [479, 25] width 11 height 11
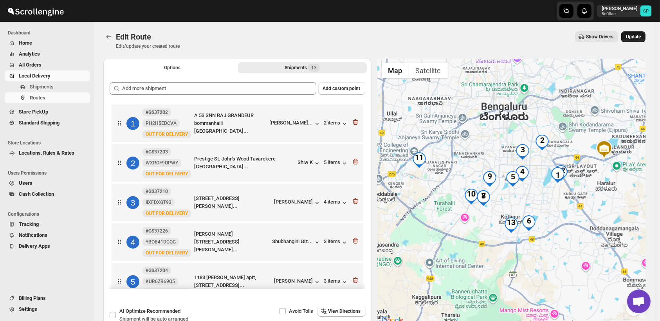
click at [641, 35] on span "Update" at bounding box center [633, 37] width 15 height 6
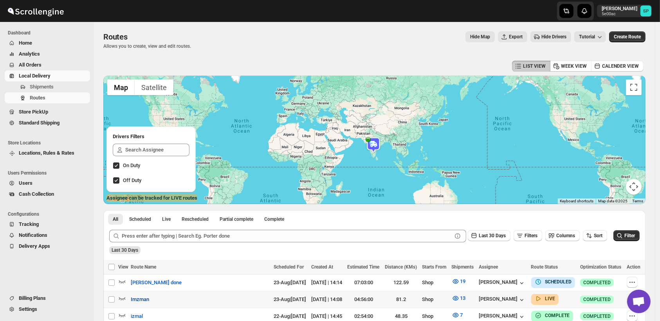
click at [146, 297] on span "Imzman" at bounding box center [140, 300] width 18 height 8
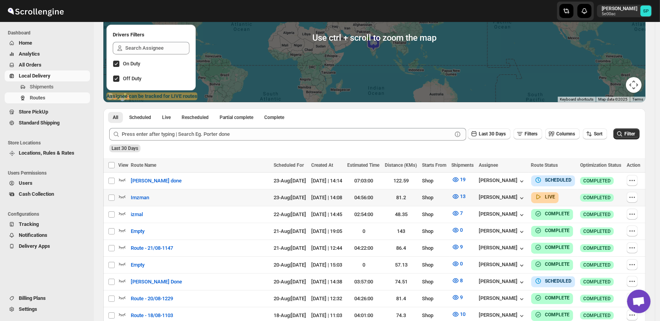
scroll to position [130, 0]
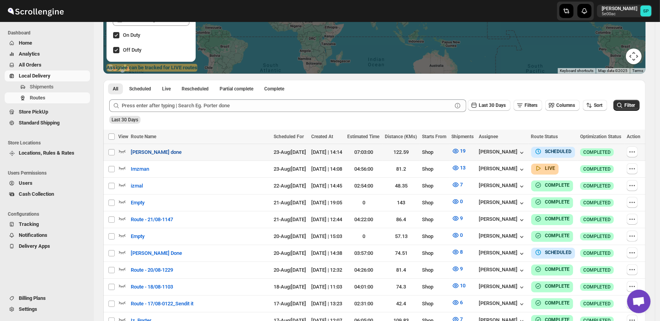
click at [157, 148] on span "[PERSON_NAME] done" at bounding box center [156, 152] width 51 height 8
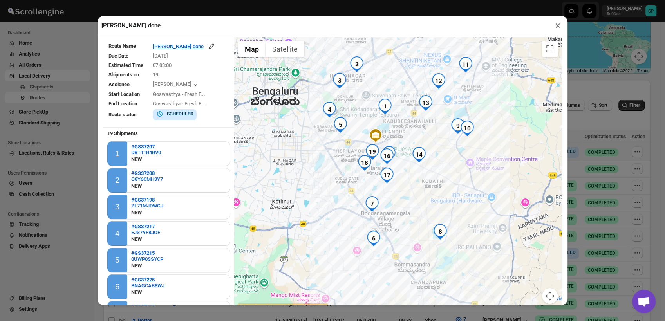
click at [557, 27] on button "×" at bounding box center [557, 25] width 11 height 11
